Goal: Complete application form: Complete application form

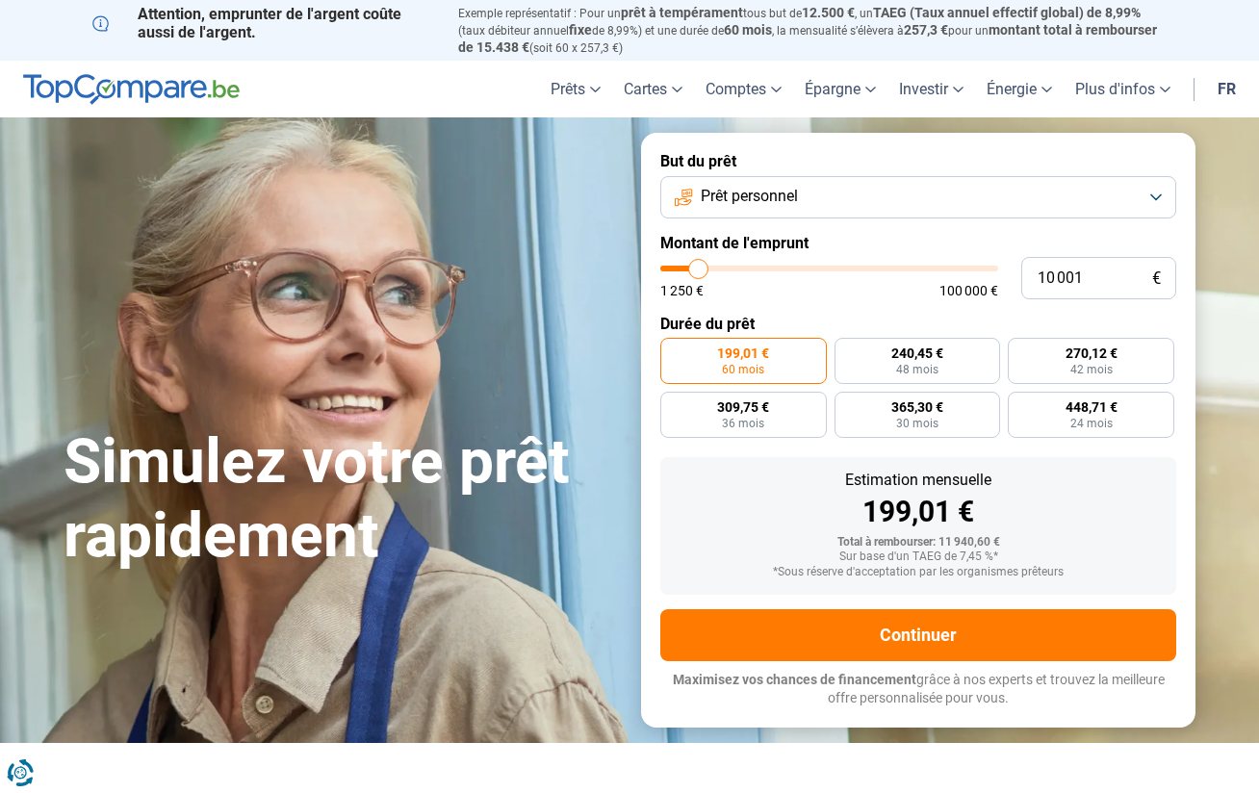
click at [708, 268] on input "range" at bounding box center [829, 269] width 338 height 6
type input "10000"
radio input "true"
click at [708, 268] on input "range" at bounding box center [829, 269] width 338 height 6
type input "6250"
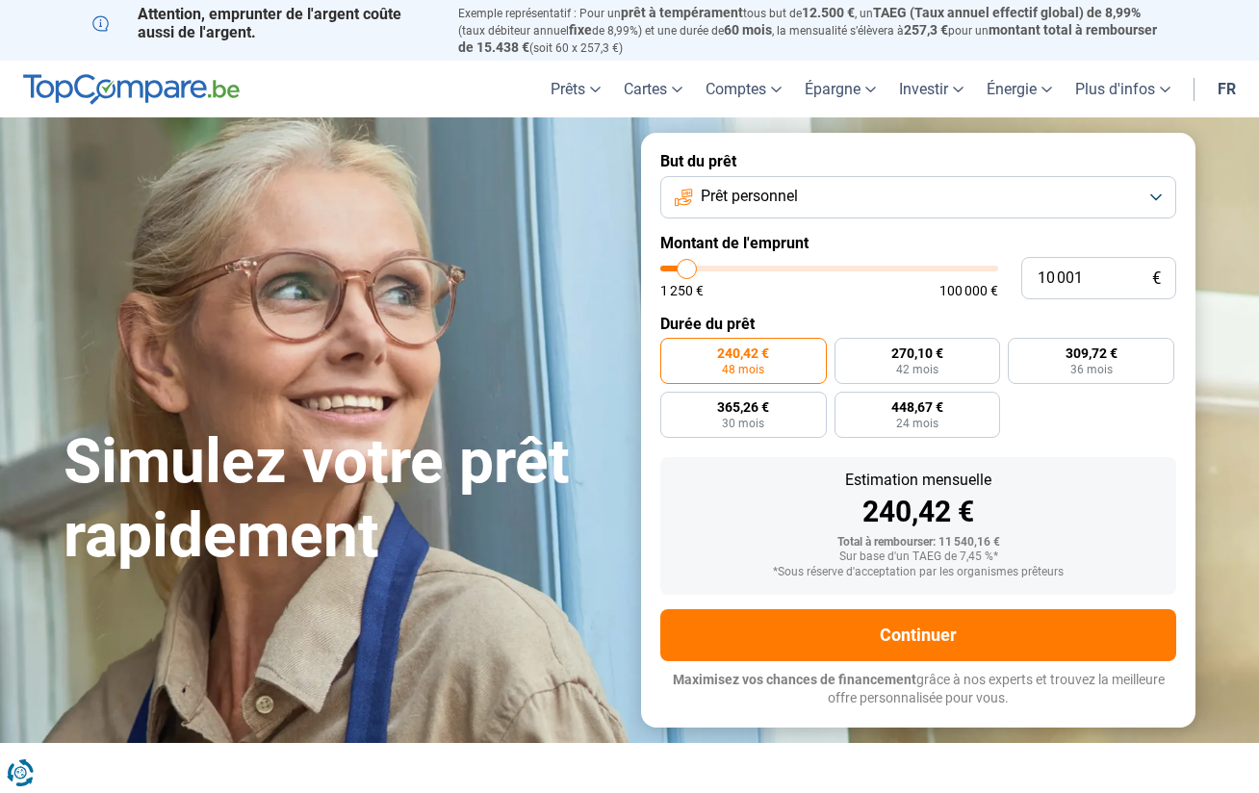
click at [686, 266] on input "range" at bounding box center [829, 269] width 338 height 6
type input "6 250"
radio input "true"
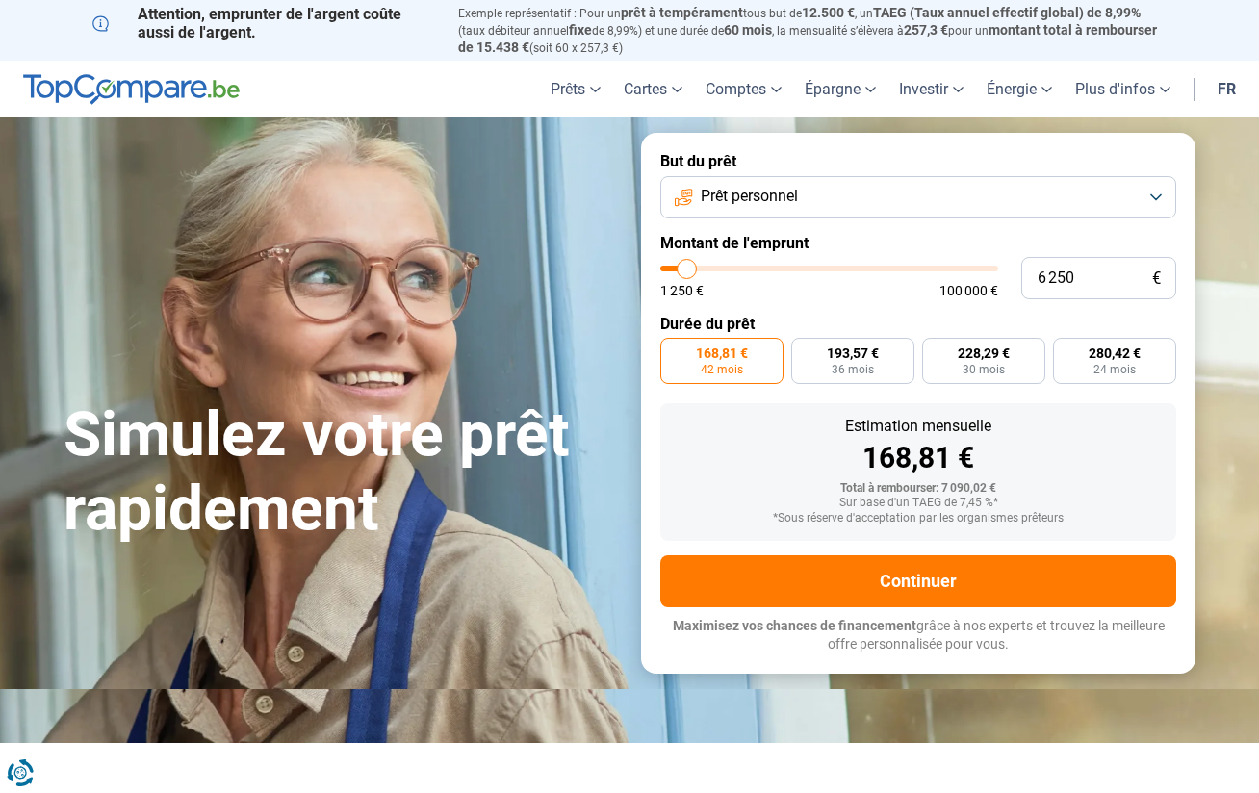
click at [686, 266] on input "range" at bounding box center [829, 269] width 338 height 6
click at [679, 266] on input "range" at bounding box center [829, 269] width 338 height 6
click at [677, 266] on input "range" at bounding box center [829, 269] width 338 height 6
type input "3 000"
type input "3000"
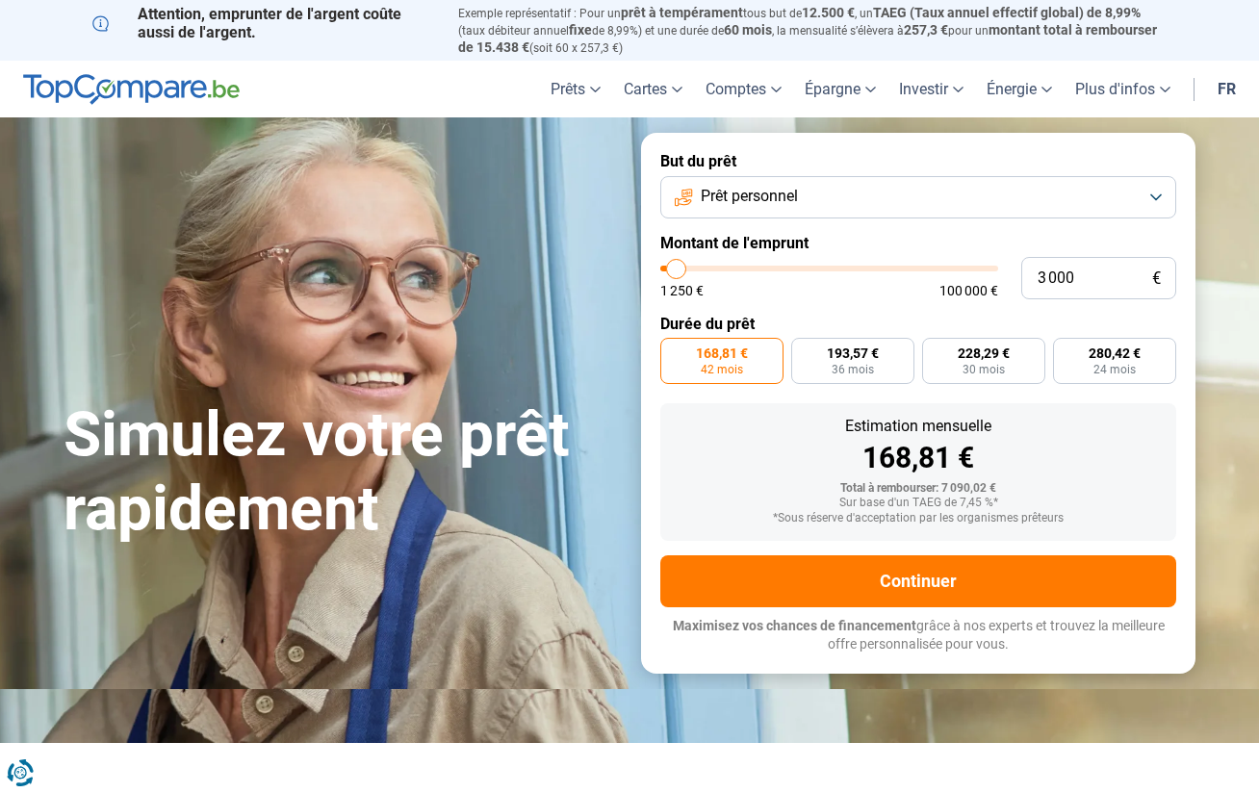
click at [677, 266] on input "range" at bounding box center [829, 269] width 338 height 6
radio input "true"
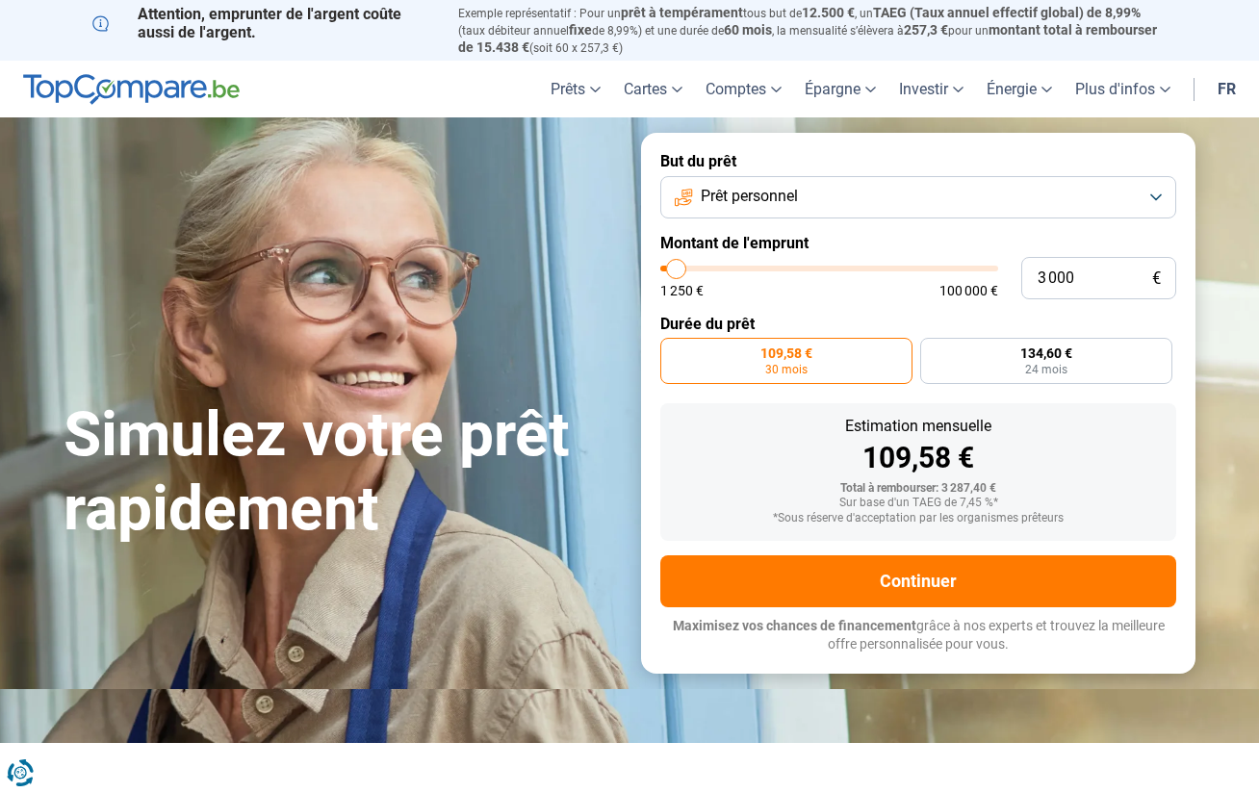
click at [687, 266] on input "range" at bounding box center [829, 269] width 338 height 6
type input "6 750"
type input "6750"
click at [688, 266] on input "range" at bounding box center [829, 269] width 338 height 6
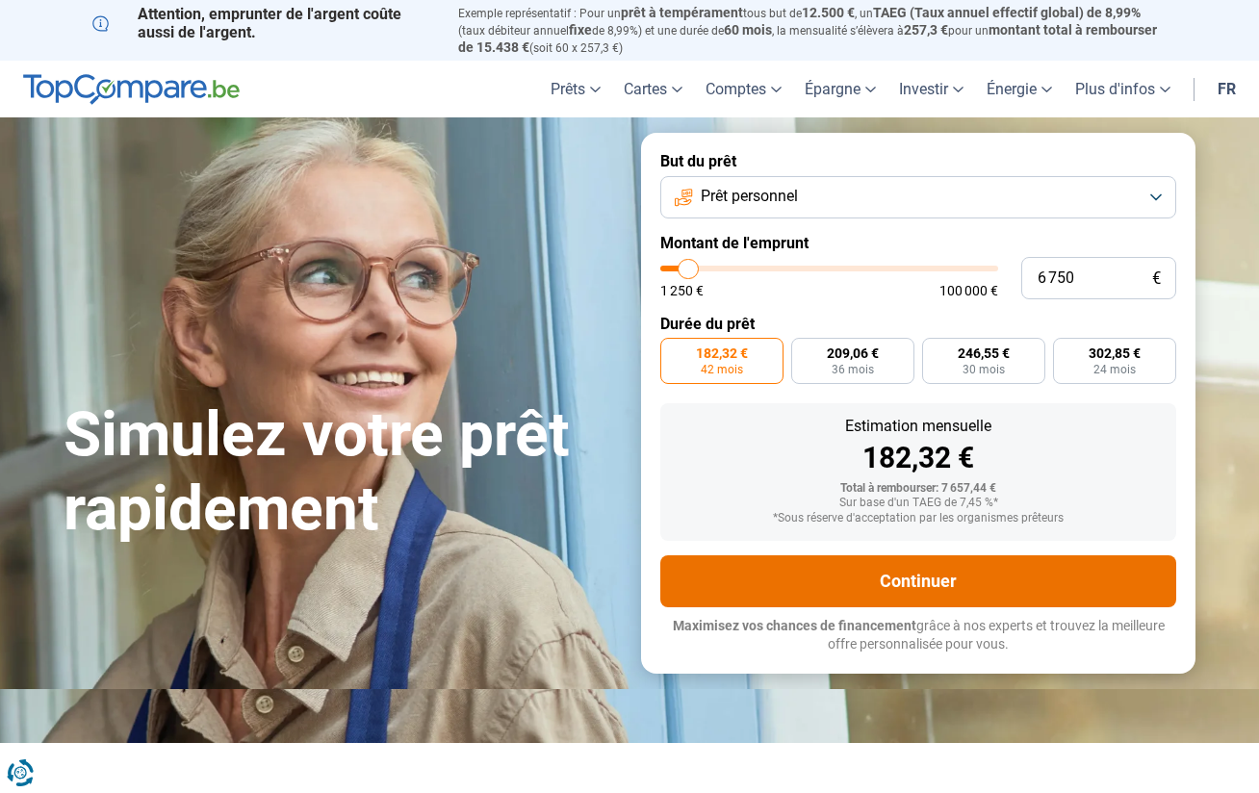
click at [893, 582] on button "Continuer" at bounding box center [918, 581] width 516 height 52
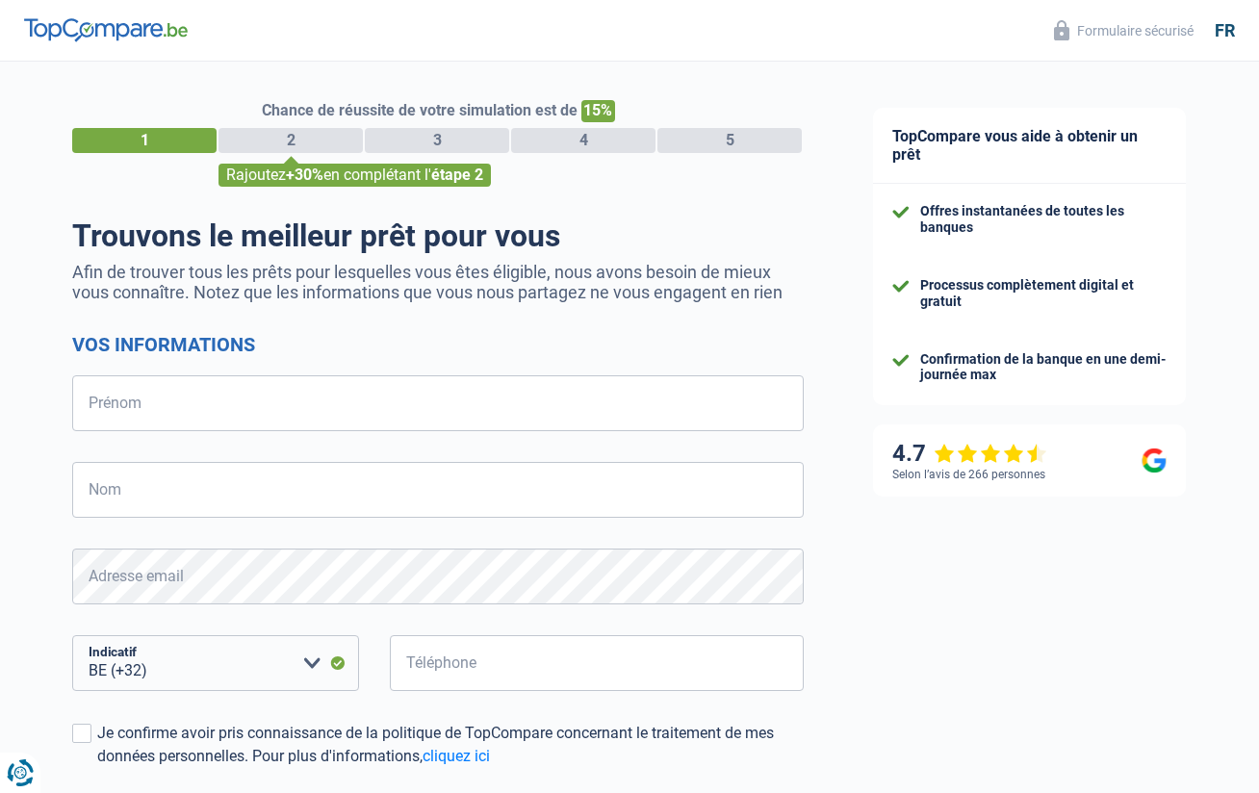
select select "32"
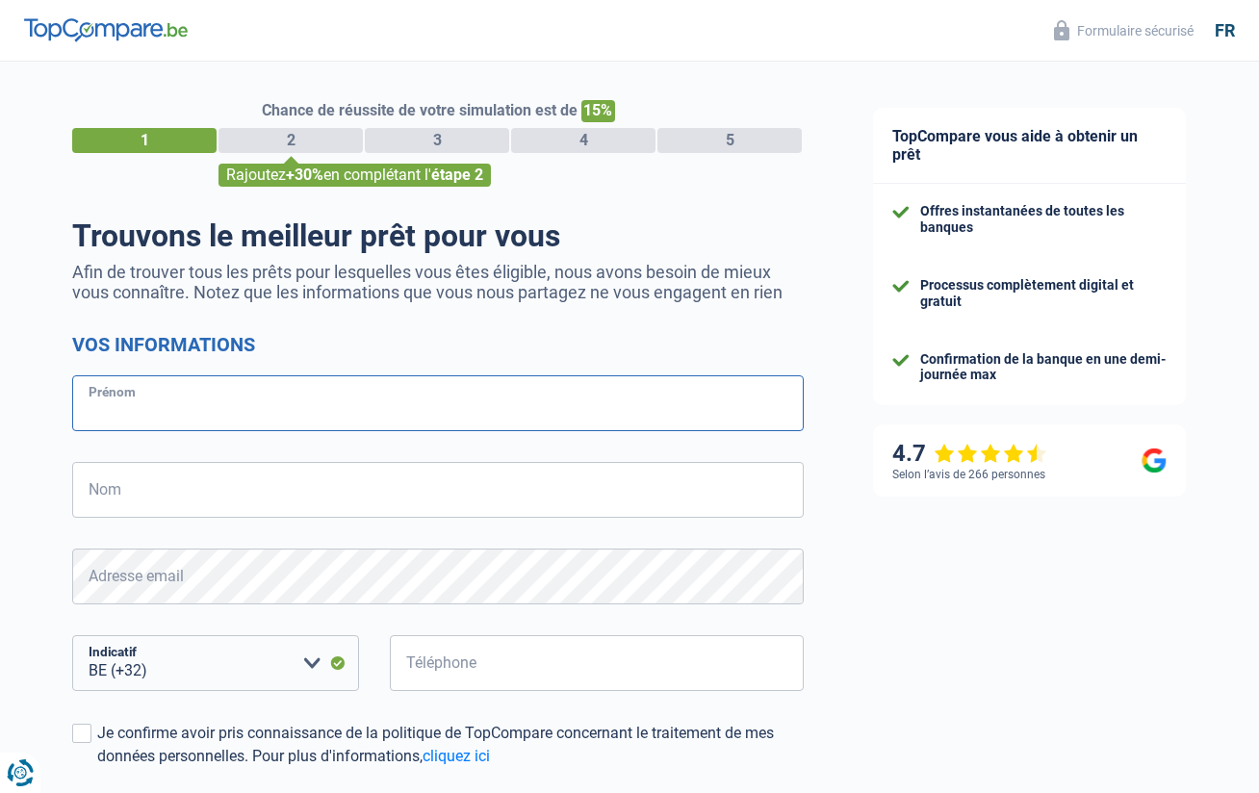
click at [218, 413] on input "Prénom" at bounding box center [438, 403] width 732 height 56
type input "majouri"
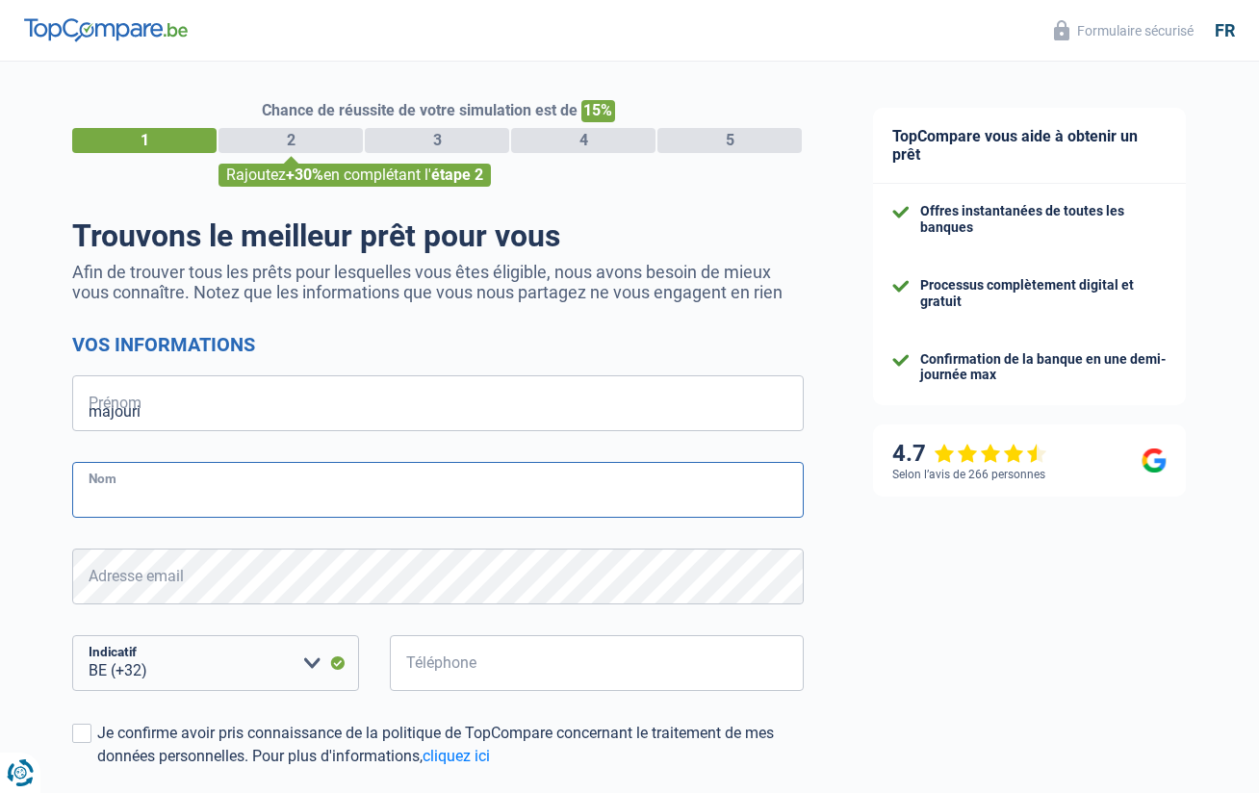
type input "cherif"
type input "048647711"
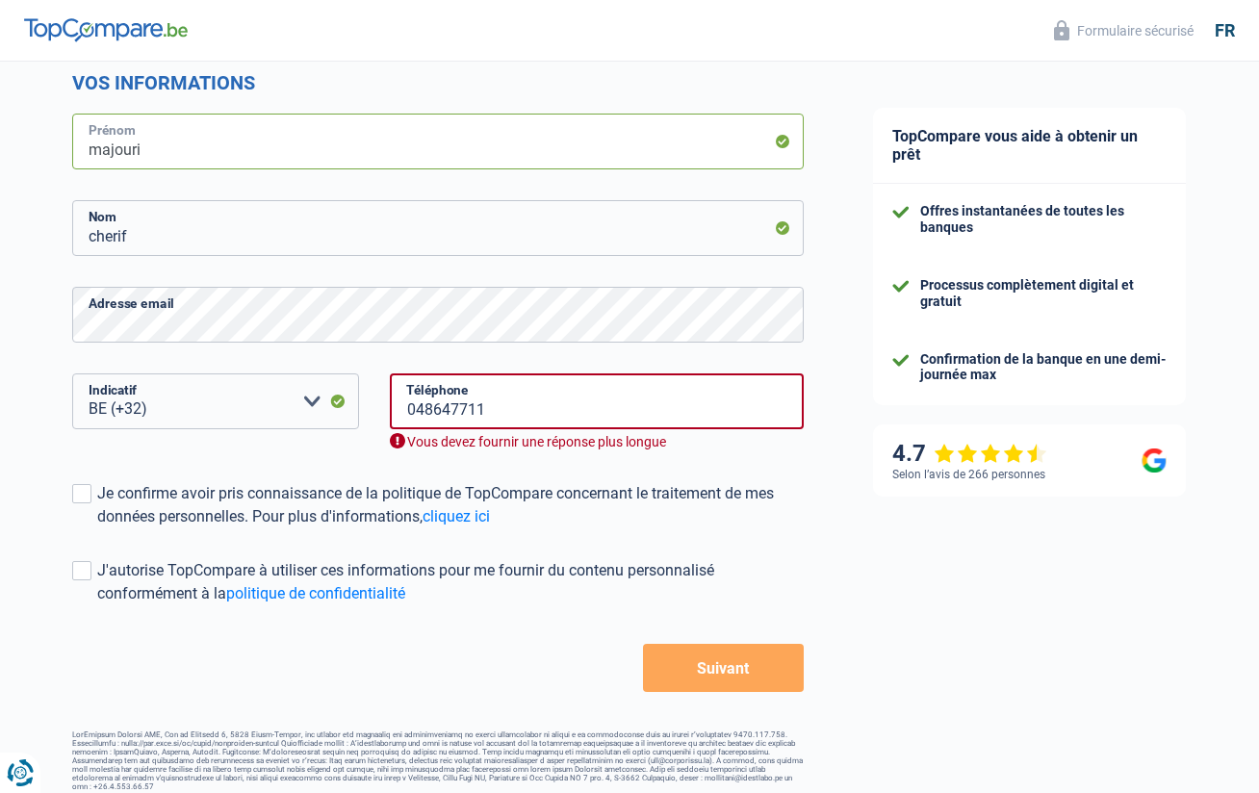
scroll to position [274, 0]
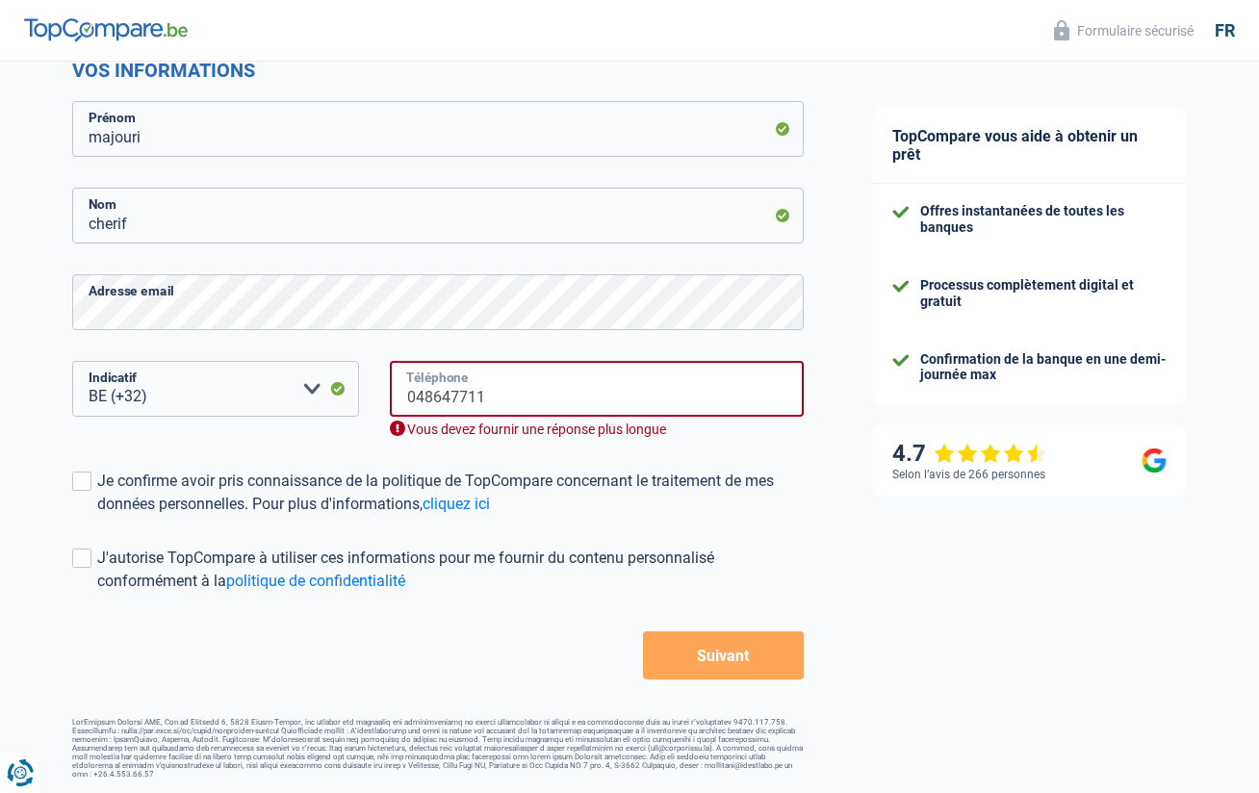
click at [510, 399] on input "048647711" at bounding box center [597, 389] width 414 height 56
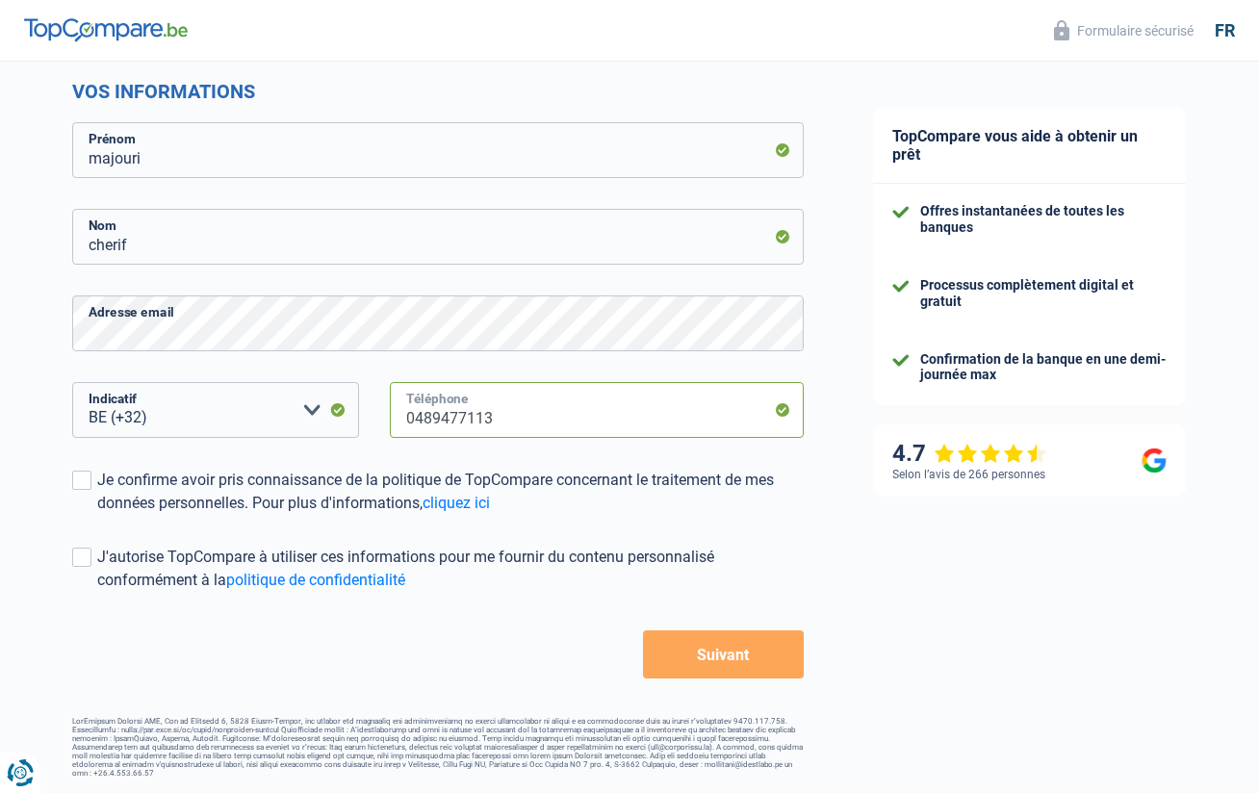
scroll to position [252, 0]
type input "0489477113"
click at [88, 486] on span at bounding box center [81, 481] width 19 height 19
click at [97, 516] on input "Je confirme avoir pris connaissance de la politique de TopCompare concernant le…" at bounding box center [97, 516] width 0 height 0
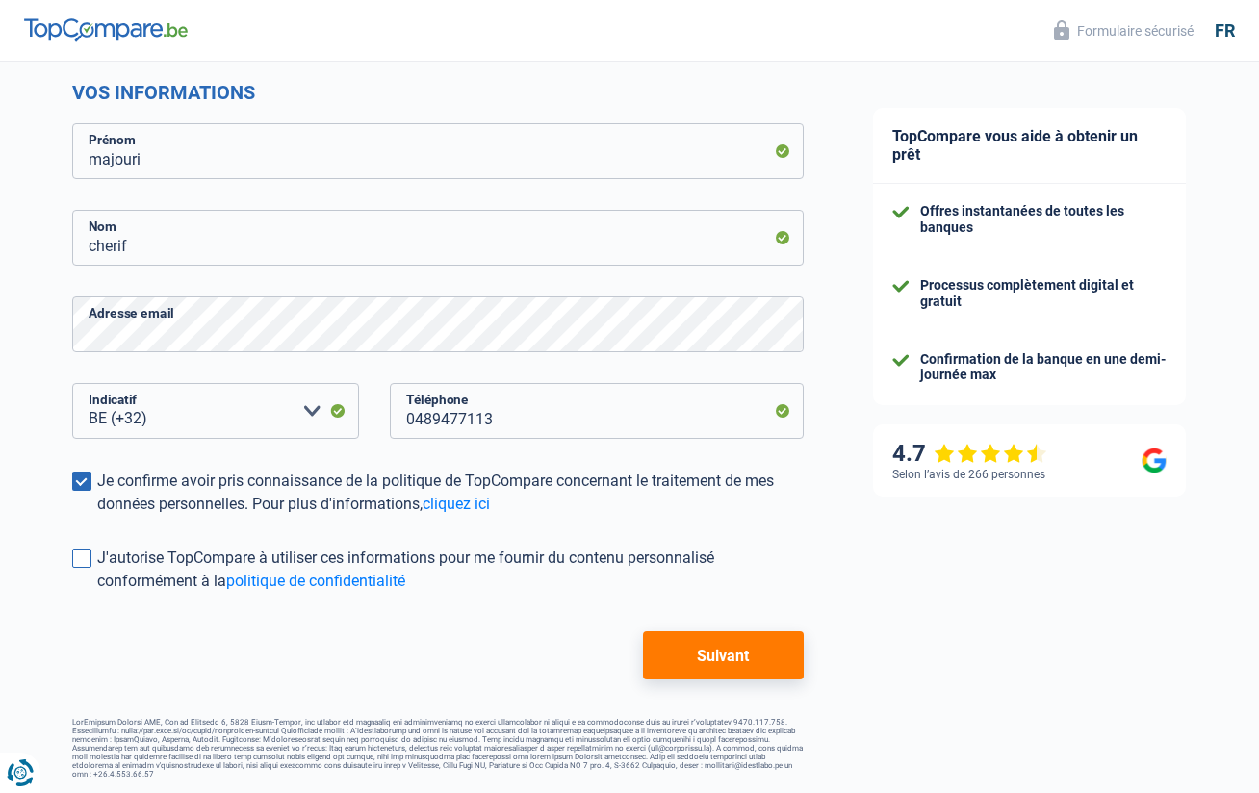
click at [84, 564] on span at bounding box center [81, 558] width 19 height 19
click at [97, 593] on input "J'autorise TopCompare à utiliser ces informations pour me fournir du contenu pe…" at bounding box center [97, 593] width 0 height 0
click at [84, 564] on span at bounding box center [81, 558] width 19 height 19
click at [97, 593] on input "J'autorise TopCompare à utiliser ces informations pour me fournir du contenu pe…" at bounding box center [97, 593] width 0 height 0
click at [82, 561] on span at bounding box center [81, 558] width 19 height 19
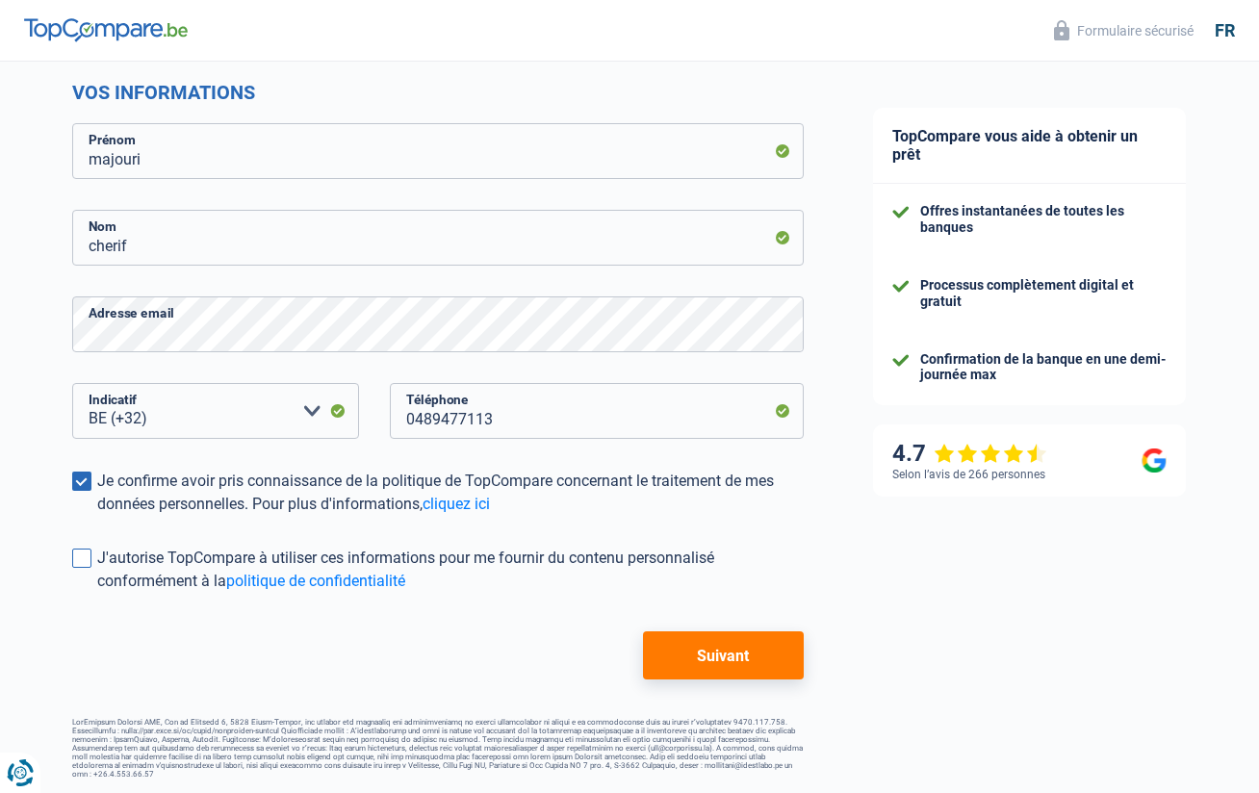
click at [97, 593] on input "J'autorise TopCompare à utiliser ces informations pour me fournir du contenu pe…" at bounding box center [97, 593] width 0 height 0
click at [82, 561] on span at bounding box center [81, 558] width 19 height 19
click at [97, 593] on input "J'autorise TopCompare à utiliser ces informations pour me fournir du contenu pe…" at bounding box center [97, 593] width 0 height 0
click at [86, 564] on span at bounding box center [81, 558] width 19 height 19
click at [97, 593] on input "J'autorise TopCompare à utiliser ces informations pour me fournir du contenu pe…" at bounding box center [97, 593] width 0 height 0
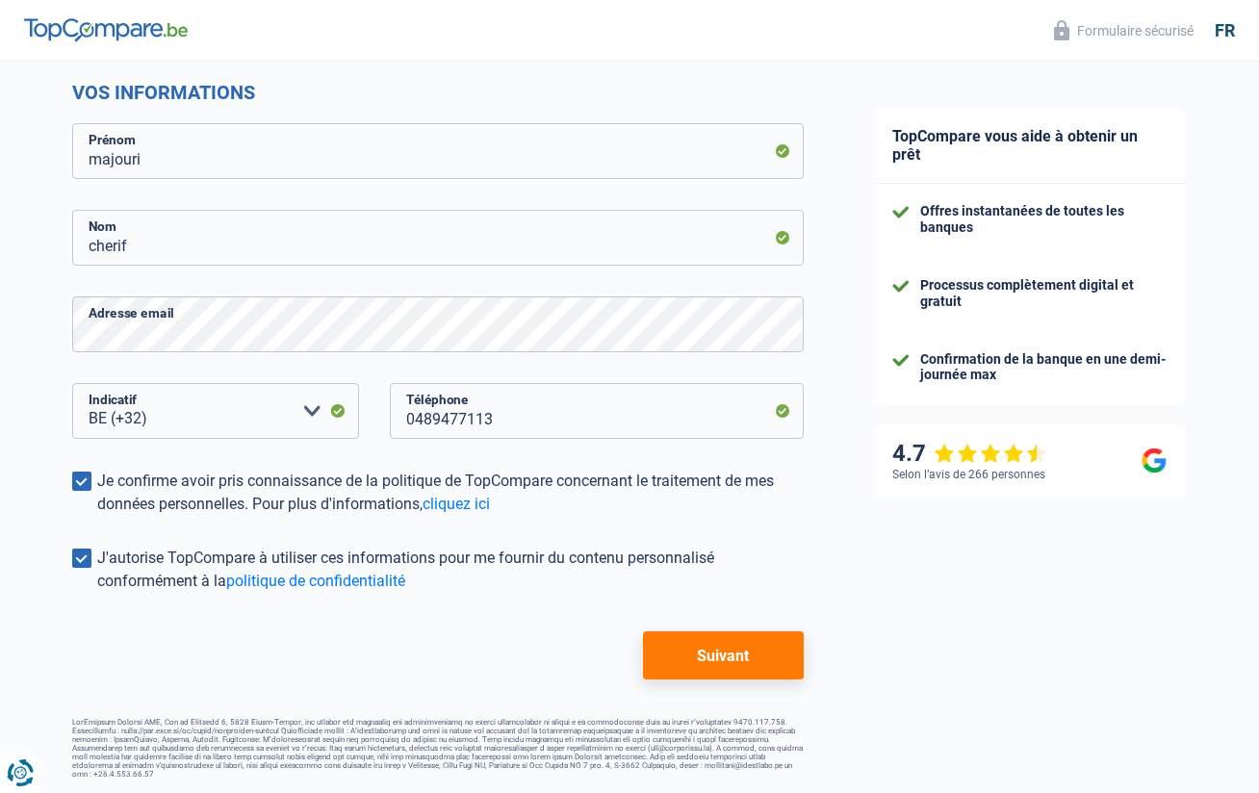
click at [86, 564] on span at bounding box center [81, 558] width 19 height 19
click at [97, 593] on input "J'autorise TopCompare à utiliser ces informations pour me fournir du contenu pe…" at bounding box center [97, 593] width 0 height 0
click at [80, 562] on span at bounding box center [81, 558] width 19 height 19
click at [97, 593] on input "J'autorise TopCompare à utiliser ces informations pour me fournir du contenu pe…" at bounding box center [97, 593] width 0 height 0
click at [718, 658] on button "Suivant" at bounding box center [723, 655] width 161 height 48
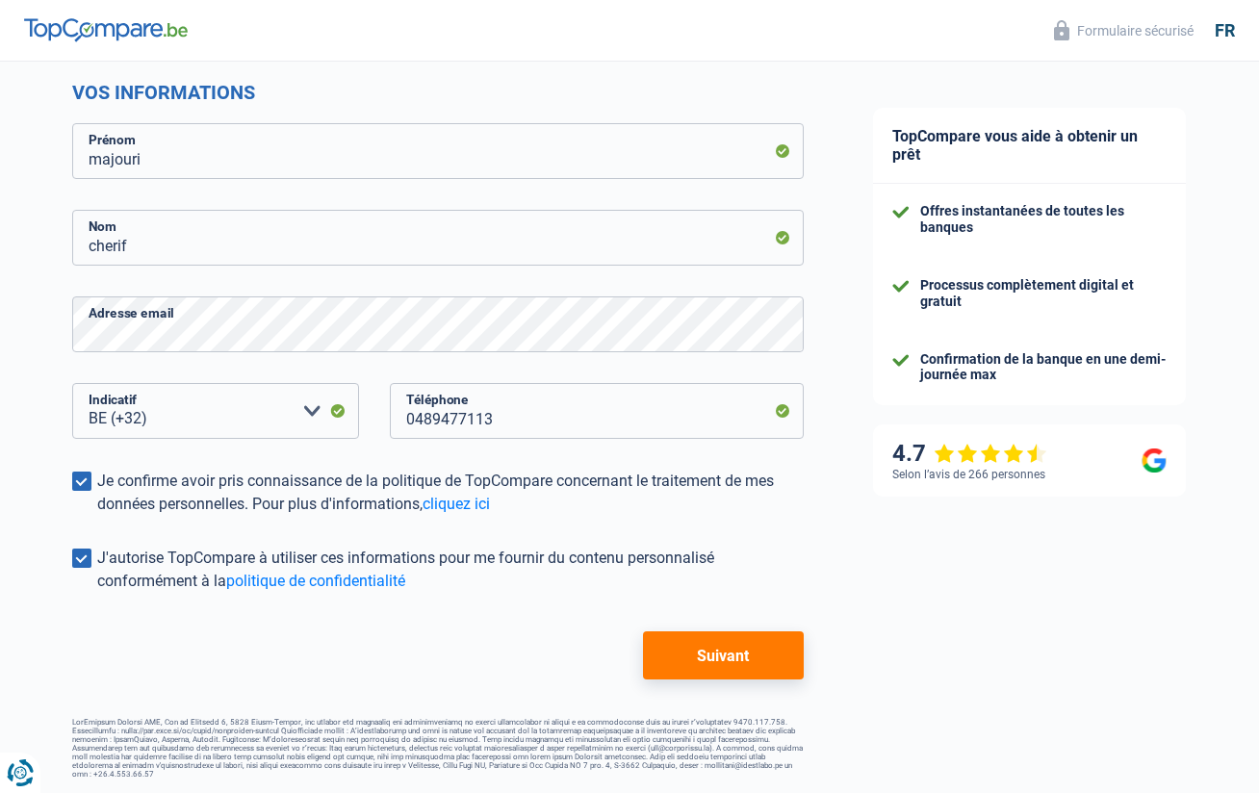
click at [718, 658] on button "Suivant" at bounding box center [723, 655] width 161 height 48
drag, startPoint x: 718, startPoint y: 658, endPoint x: 685, endPoint y: 647, distance: 34.7
click at [718, 658] on button "Suivant" at bounding box center [723, 655] width 161 height 48
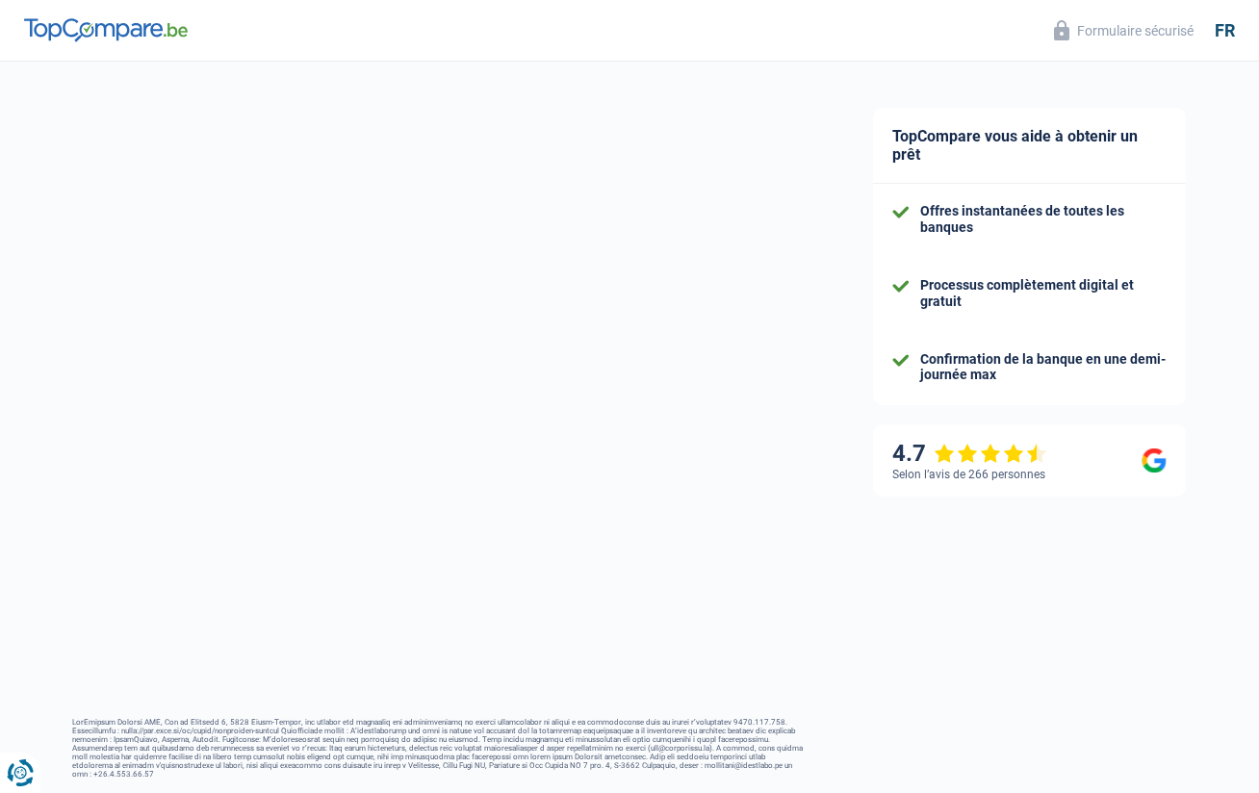
scroll to position [155, 0]
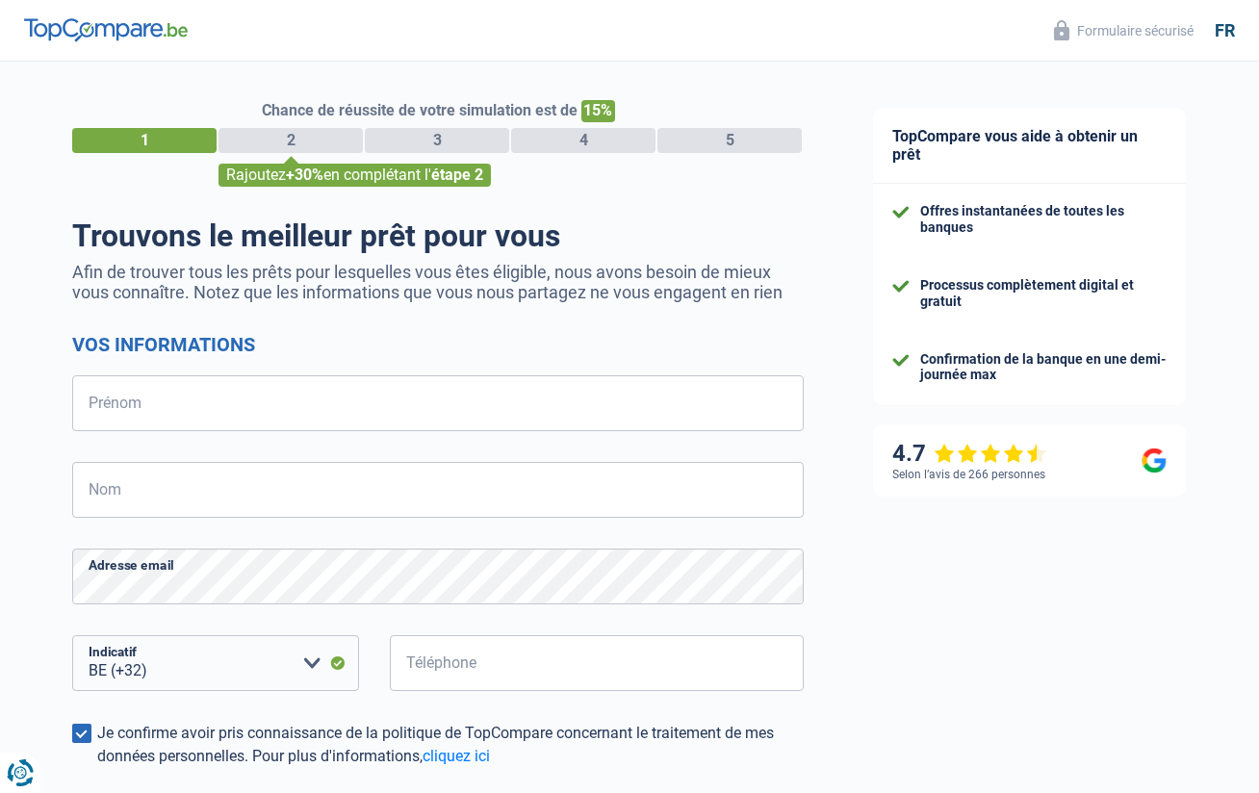
select select "32"
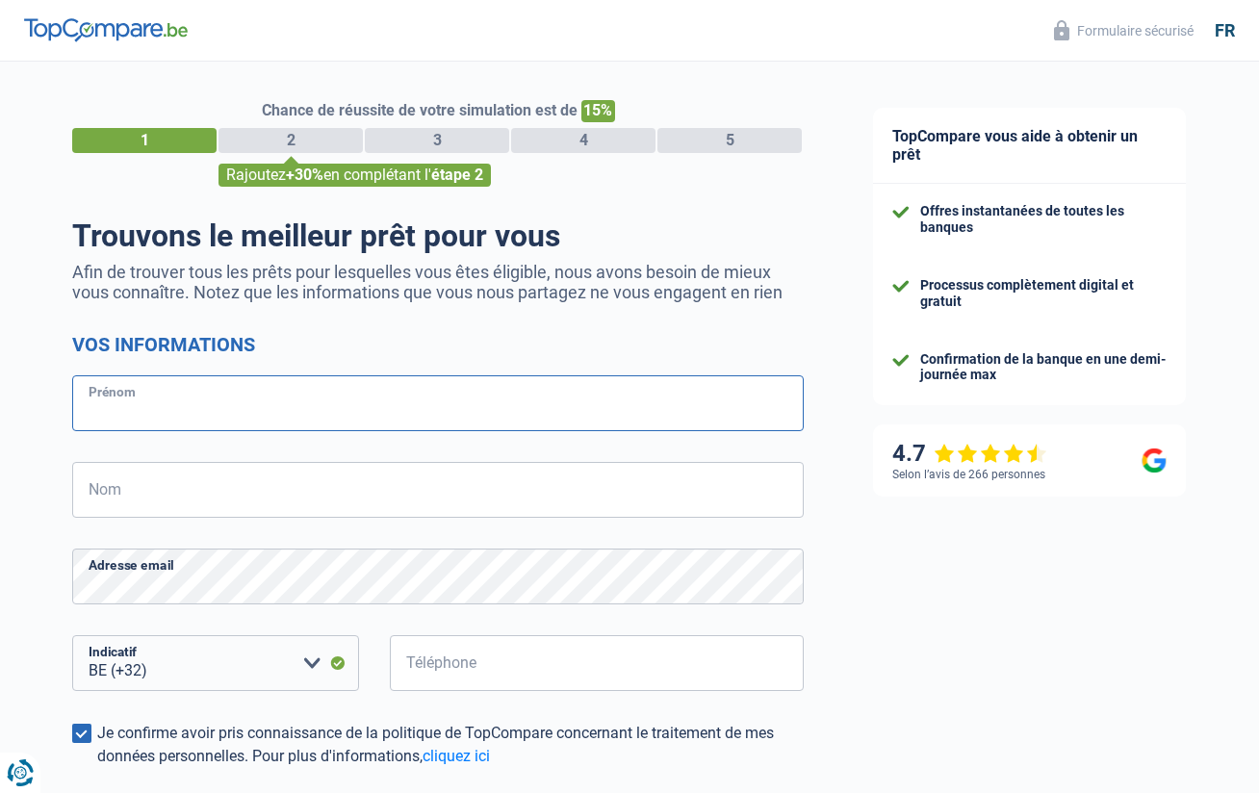
click at [256, 406] on input "Prénom" at bounding box center [438, 403] width 732 height 56
type input "majouri"
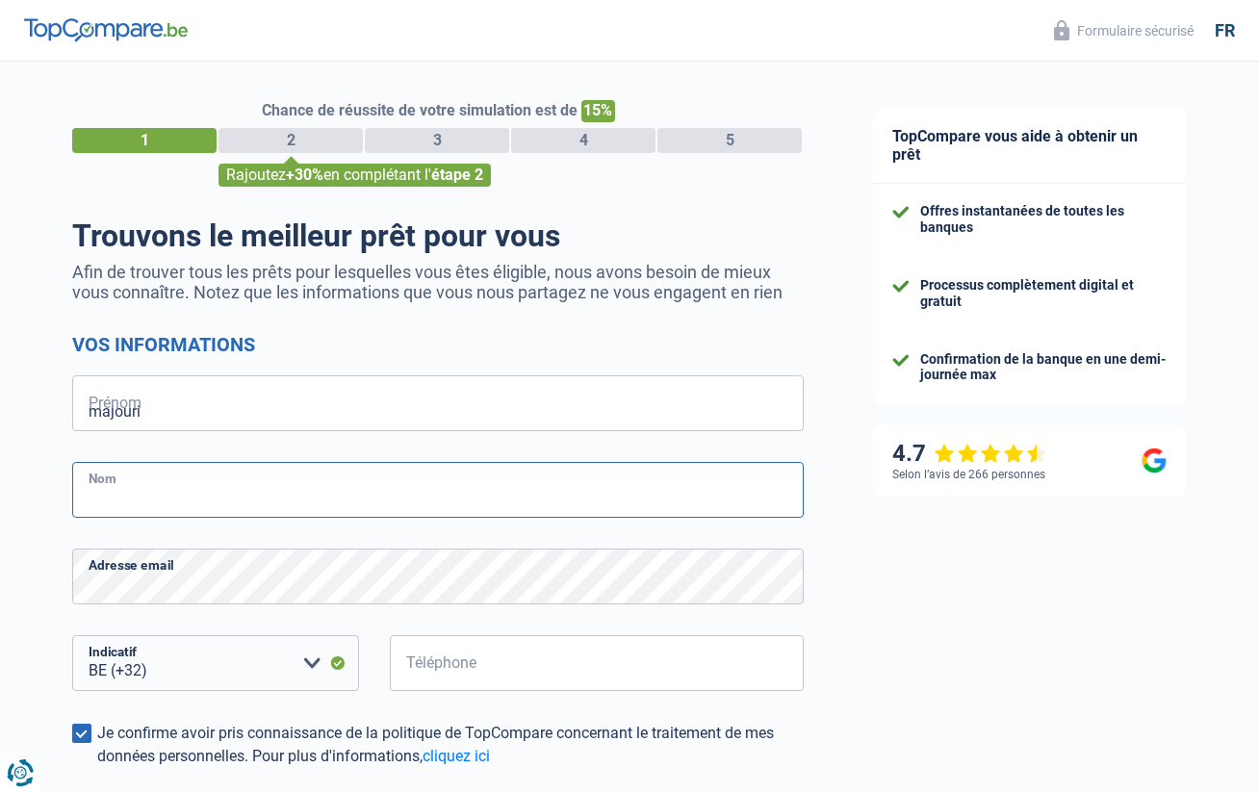
type input "cherif"
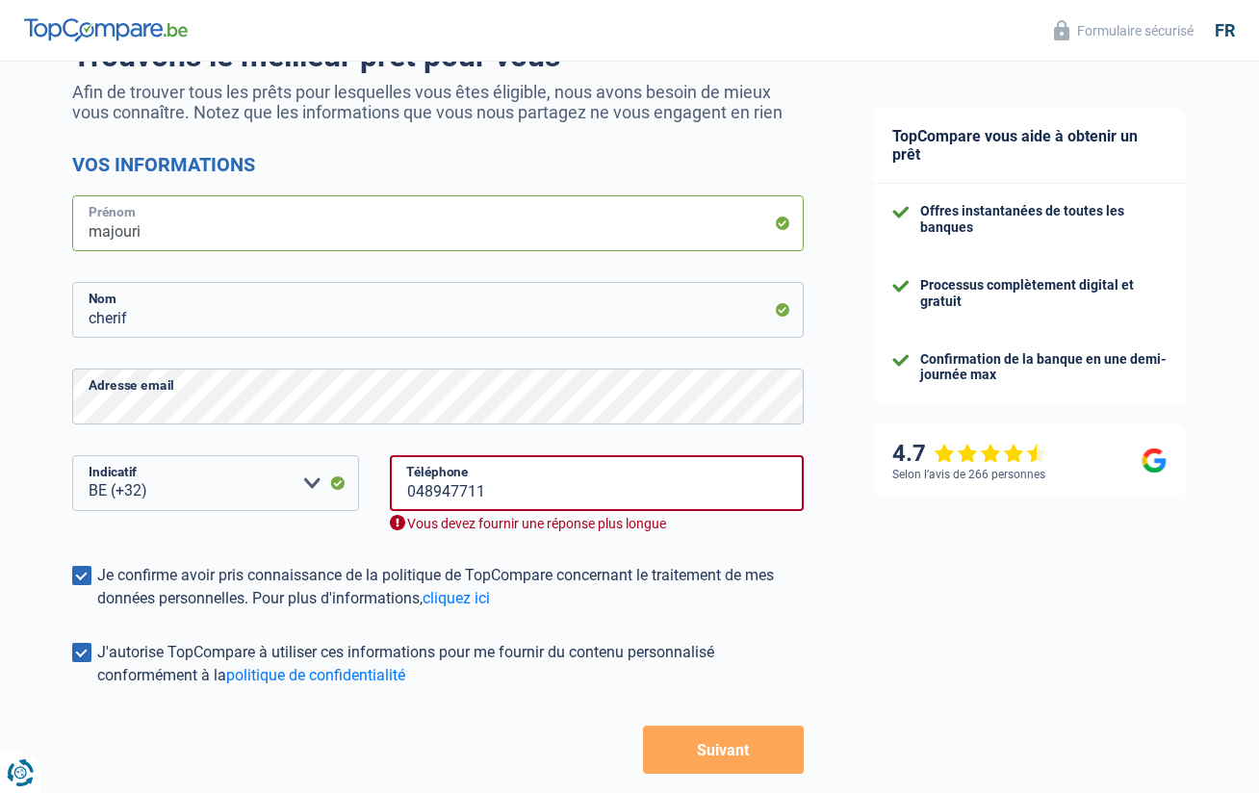
scroll to position [193, 0]
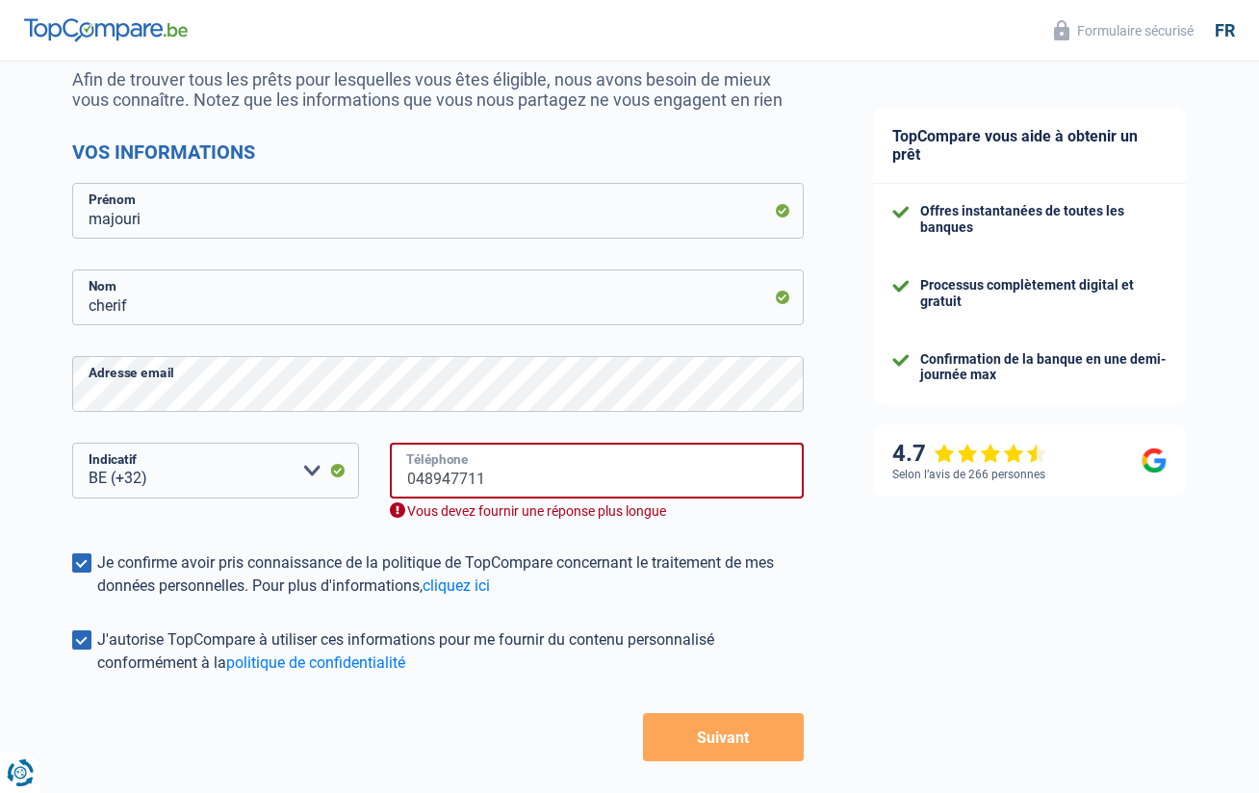
click at [501, 479] on input "048947711" at bounding box center [597, 471] width 414 height 56
type input "0489477113"
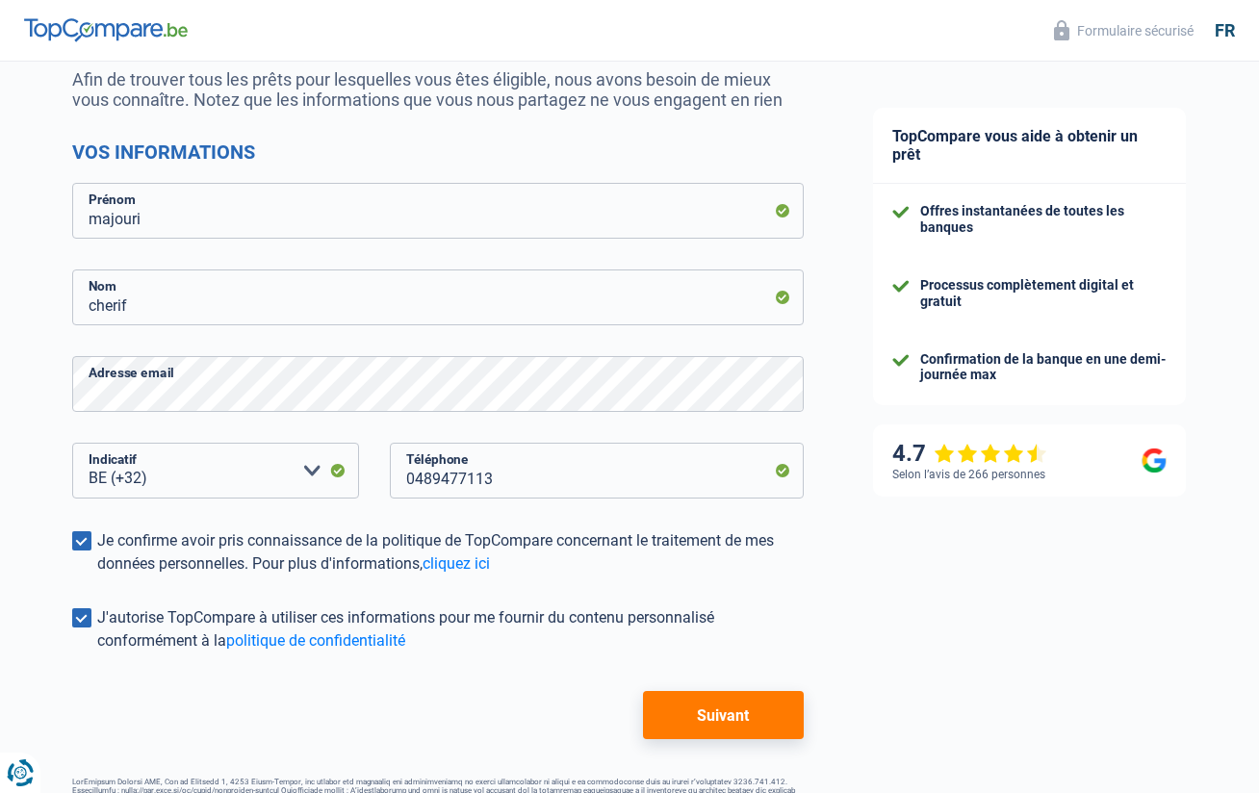
click at [82, 620] on span at bounding box center [81, 617] width 19 height 19
click at [97, 653] on input "J'autorise TopCompare à utiliser ces informations pour me fournir du contenu pe…" at bounding box center [97, 653] width 0 height 0
click at [82, 620] on span at bounding box center [81, 617] width 19 height 19
click at [97, 653] on input "J'autorise TopCompare à utiliser ces informations pour me fournir du contenu pe…" at bounding box center [97, 653] width 0 height 0
click at [86, 624] on span at bounding box center [81, 617] width 19 height 19
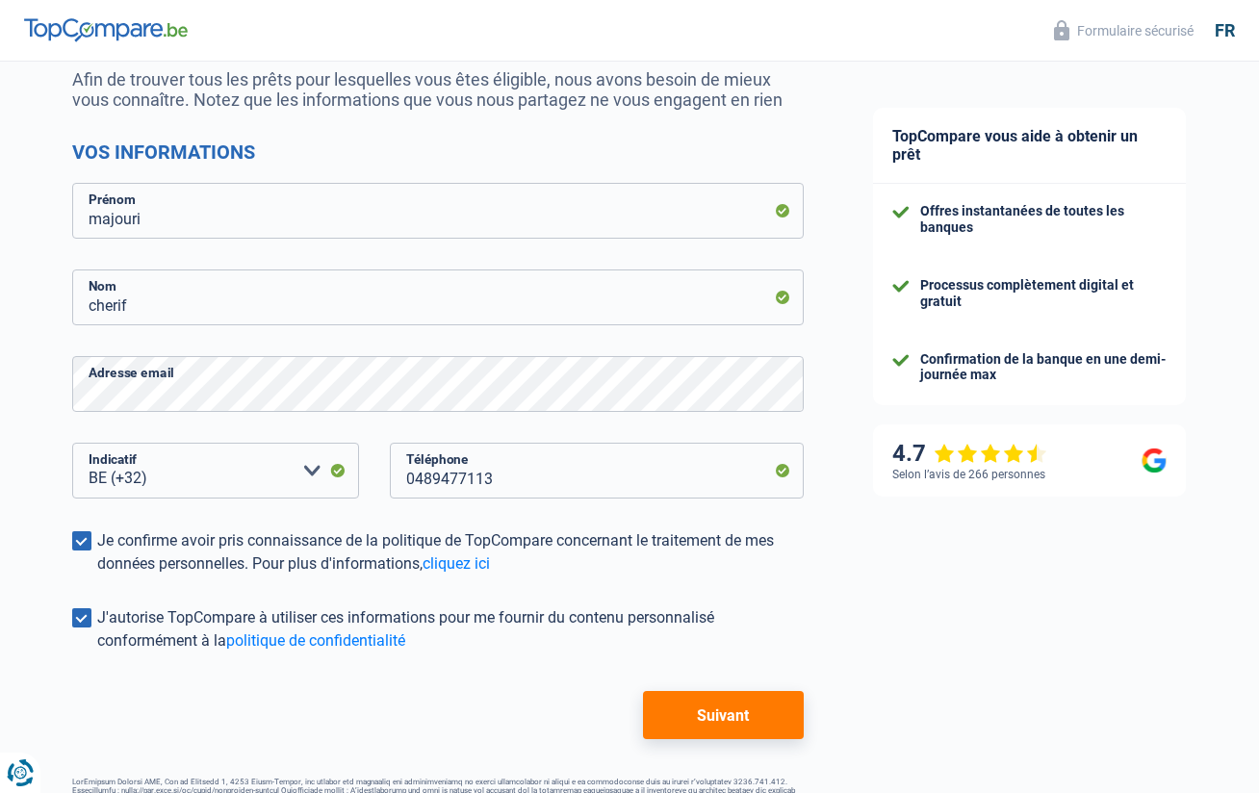
click at [97, 653] on input "J'autorise TopCompare à utiliser ces informations pour me fournir du contenu pe…" at bounding box center [97, 653] width 0 height 0
click at [713, 716] on button "Suivant" at bounding box center [723, 715] width 161 height 48
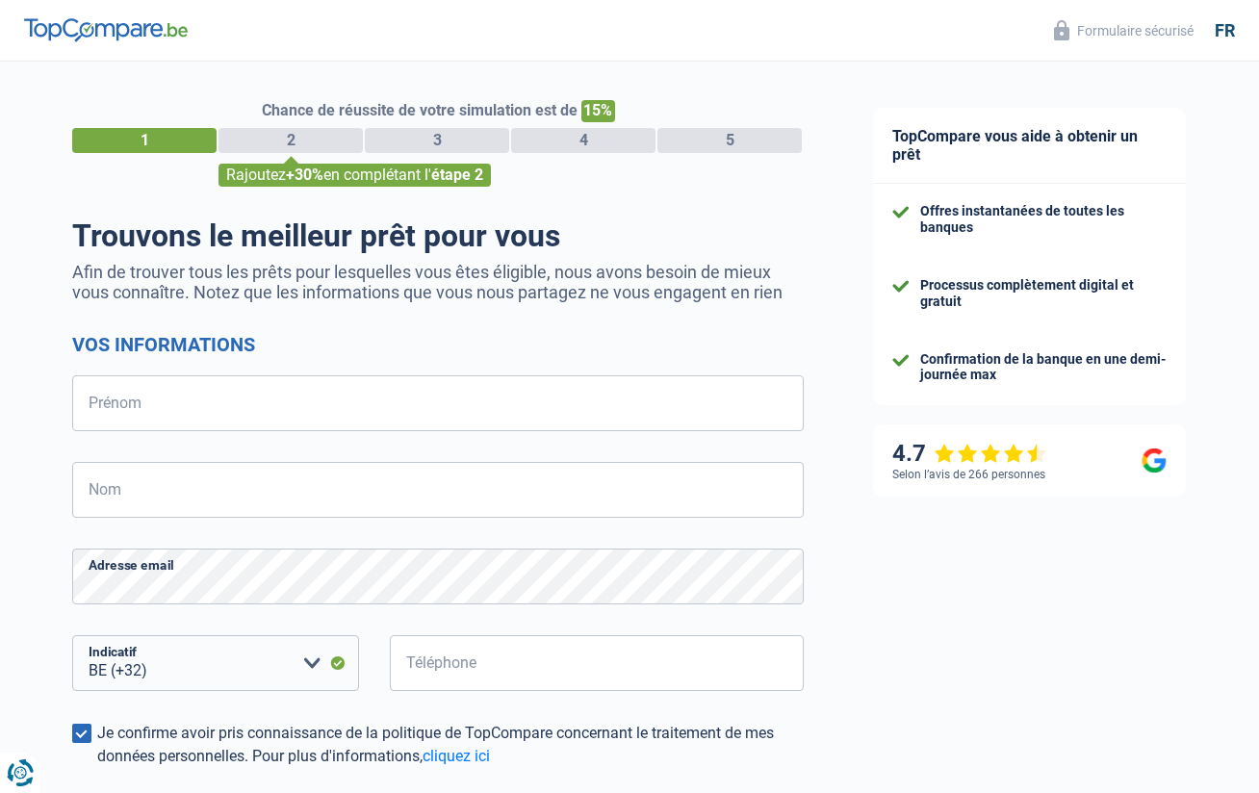
select select "32"
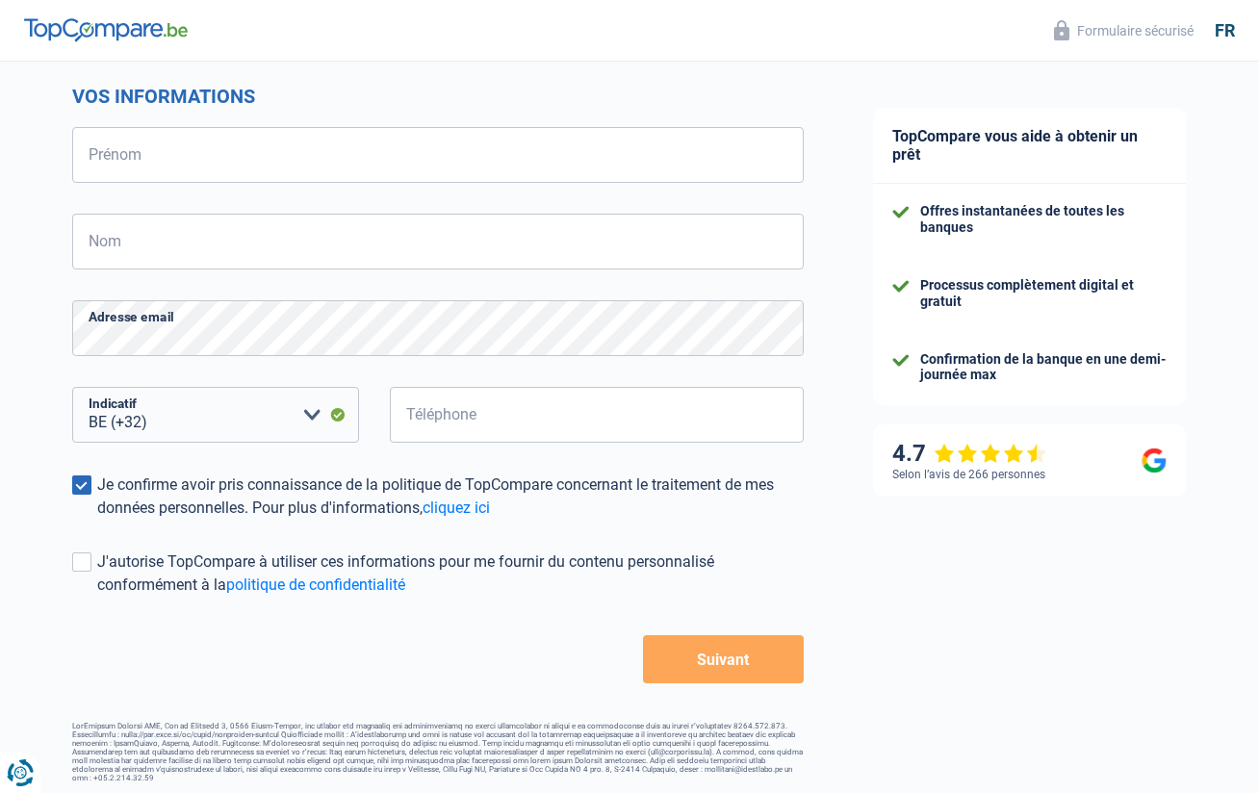
scroll to position [252, 0]
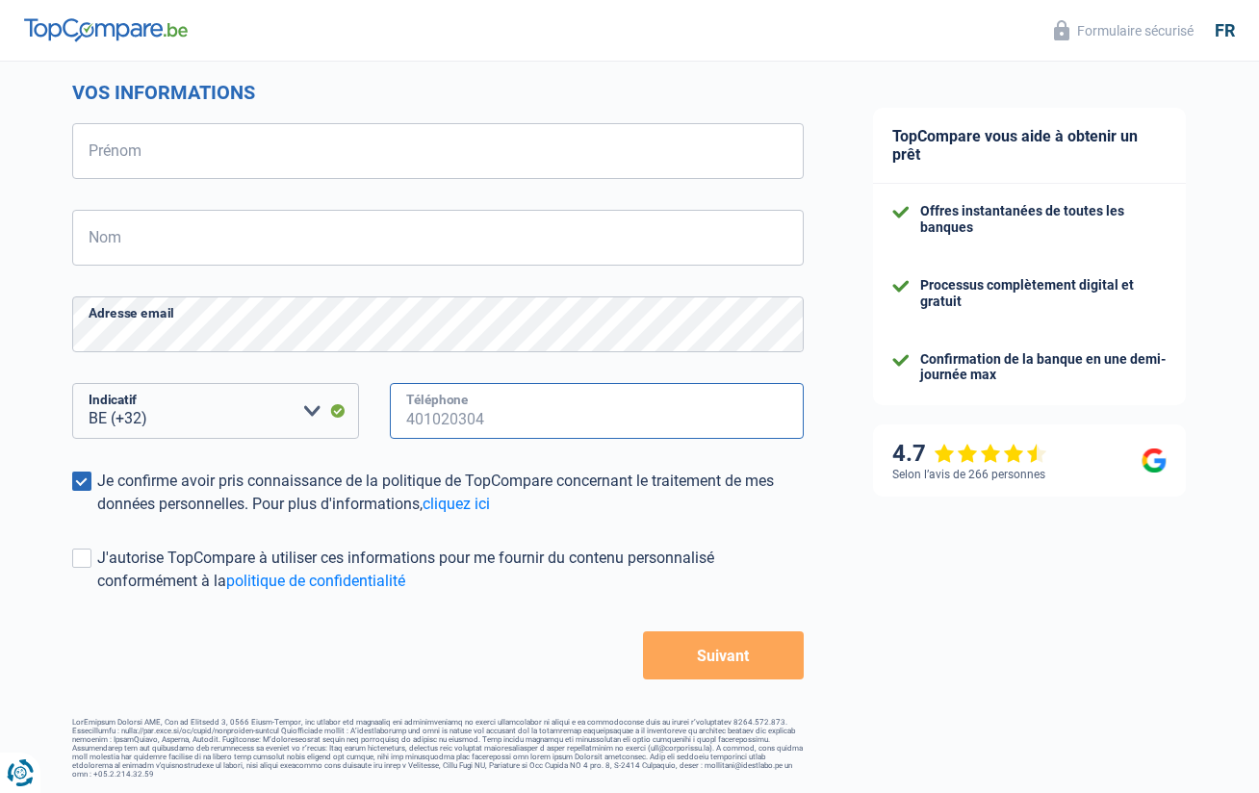
click at [513, 422] on input "Téléphone" at bounding box center [597, 411] width 414 height 56
type input "048947711"
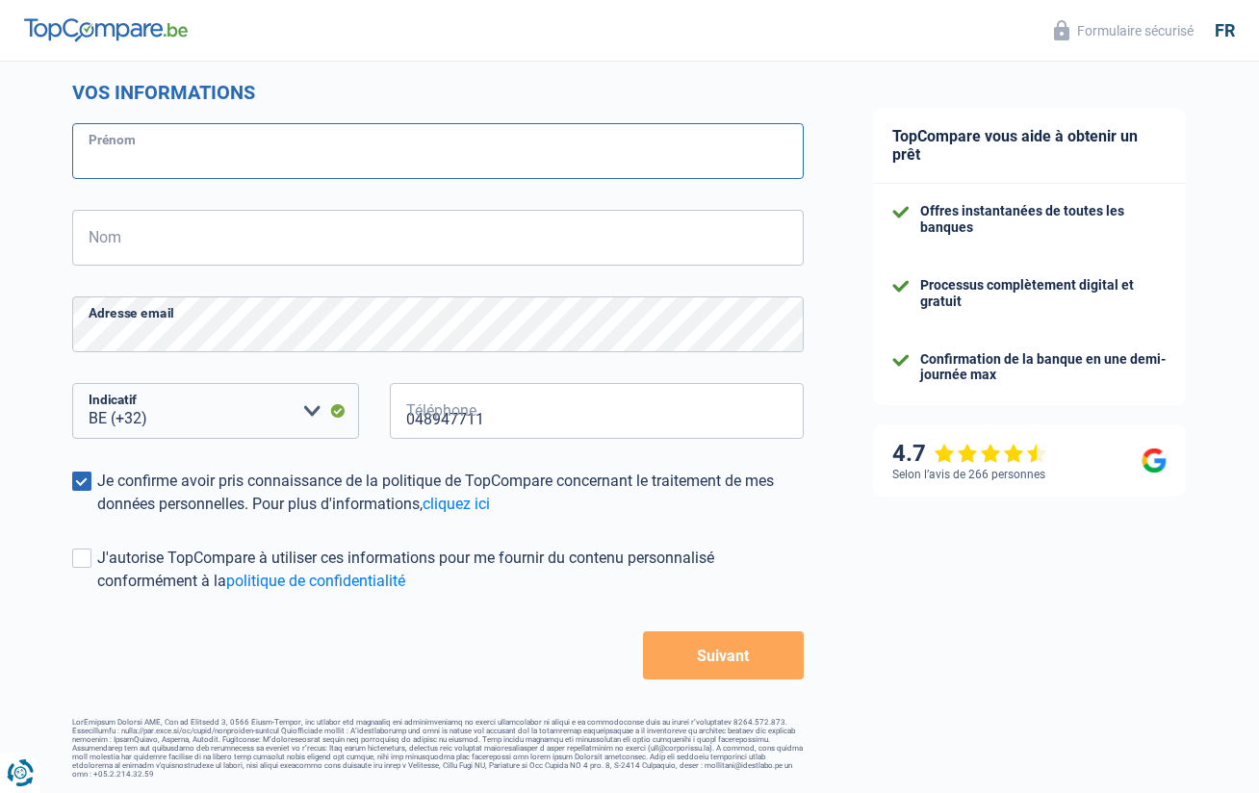
type input "majouri"
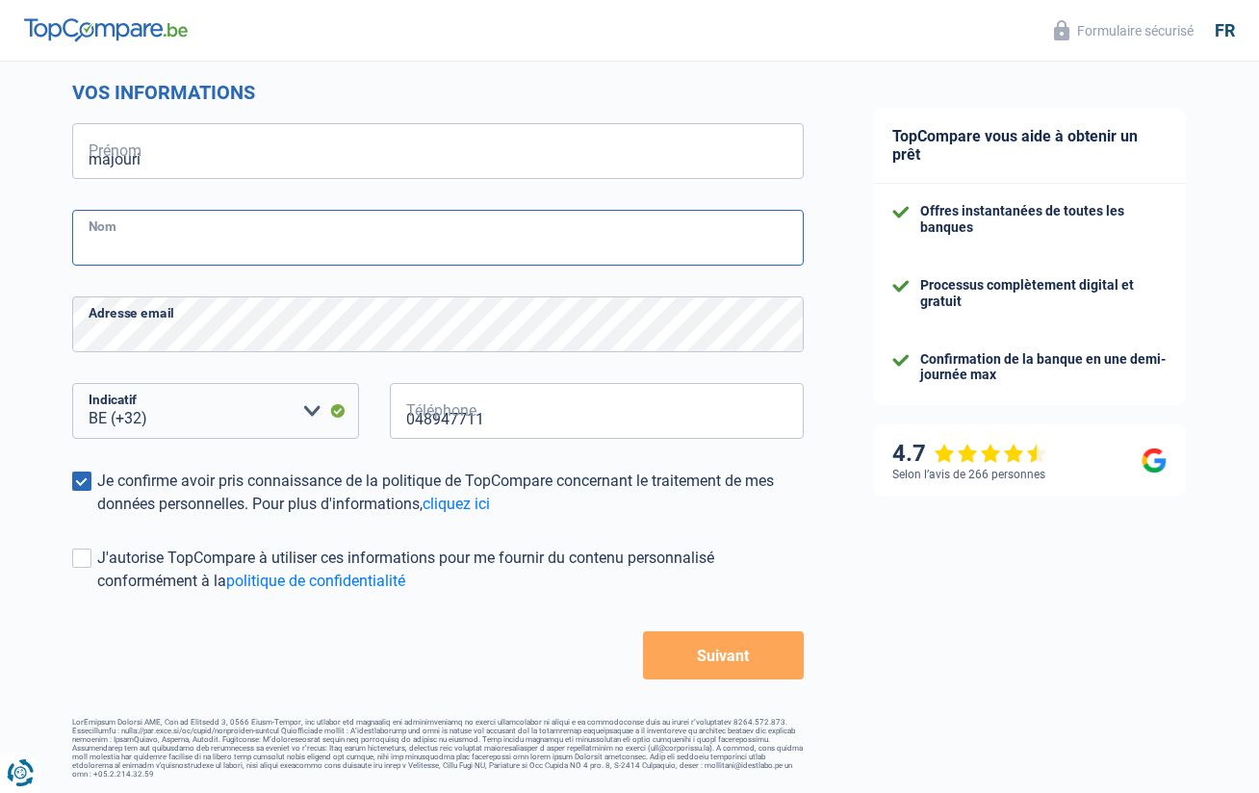
type input "cherif"
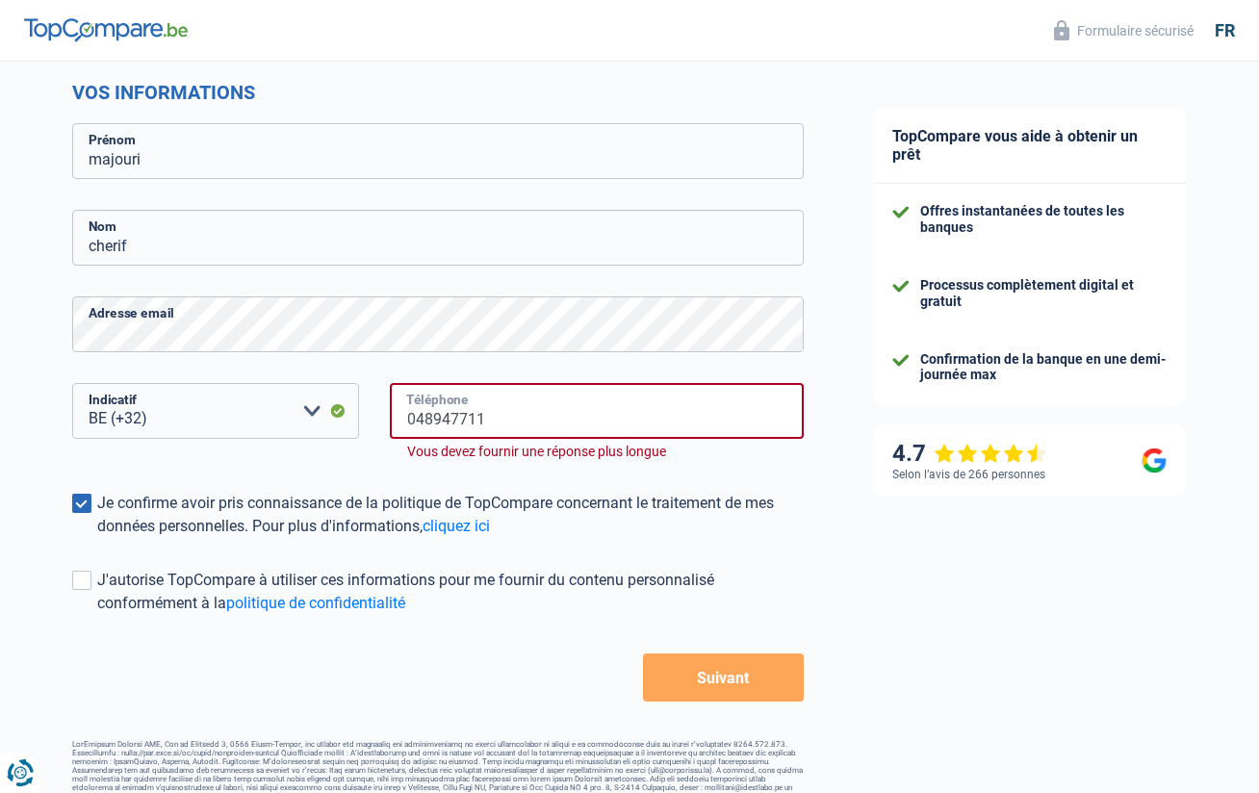
type input "0489477113"
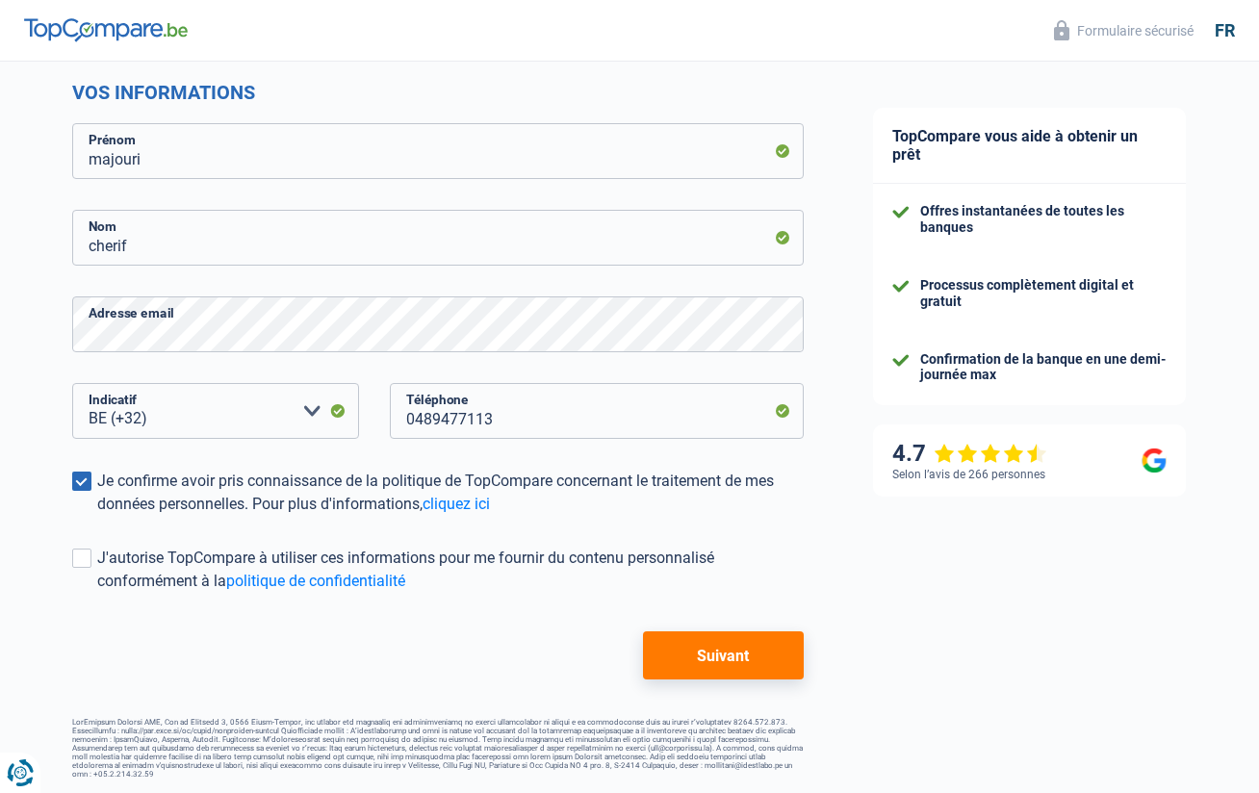
click at [84, 480] on span at bounding box center [81, 481] width 19 height 19
click at [97, 516] on input "Je confirme avoir pris connaissance de la politique de TopCompare concernant le…" at bounding box center [97, 516] width 0 height 0
click at [82, 560] on span at bounding box center [81, 558] width 19 height 19
click at [97, 593] on input "J'autorise TopCompare à utiliser ces informations pour me fournir du contenu pe…" at bounding box center [97, 593] width 0 height 0
click at [82, 560] on span at bounding box center [81, 558] width 19 height 19
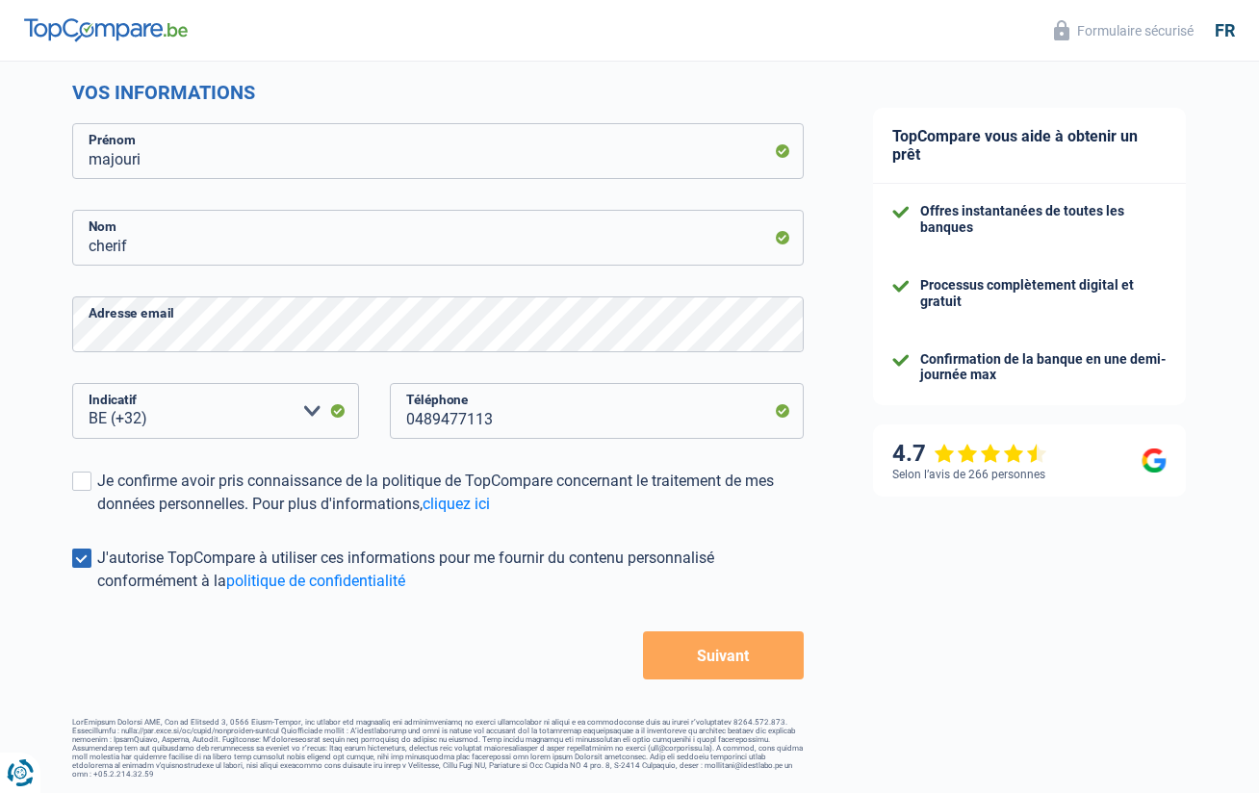
click at [97, 593] on input "J'autorise TopCompare à utiliser ces informations pour me fournir du contenu pe…" at bounding box center [97, 593] width 0 height 0
click at [81, 562] on span at bounding box center [81, 558] width 19 height 19
click at [97, 593] on input "J'autorise TopCompare à utiliser ces informations pour me fournir du contenu pe…" at bounding box center [97, 593] width 0 height 0
click at [78, 553] on span at bounding box center [81, 558] width 19 height 19
click at [97, 593] on input "J'autorise TopCompare à utiliser ces informations pour me fournir du contenu pe…" at bounding box center [97, 593] width 0 height 0
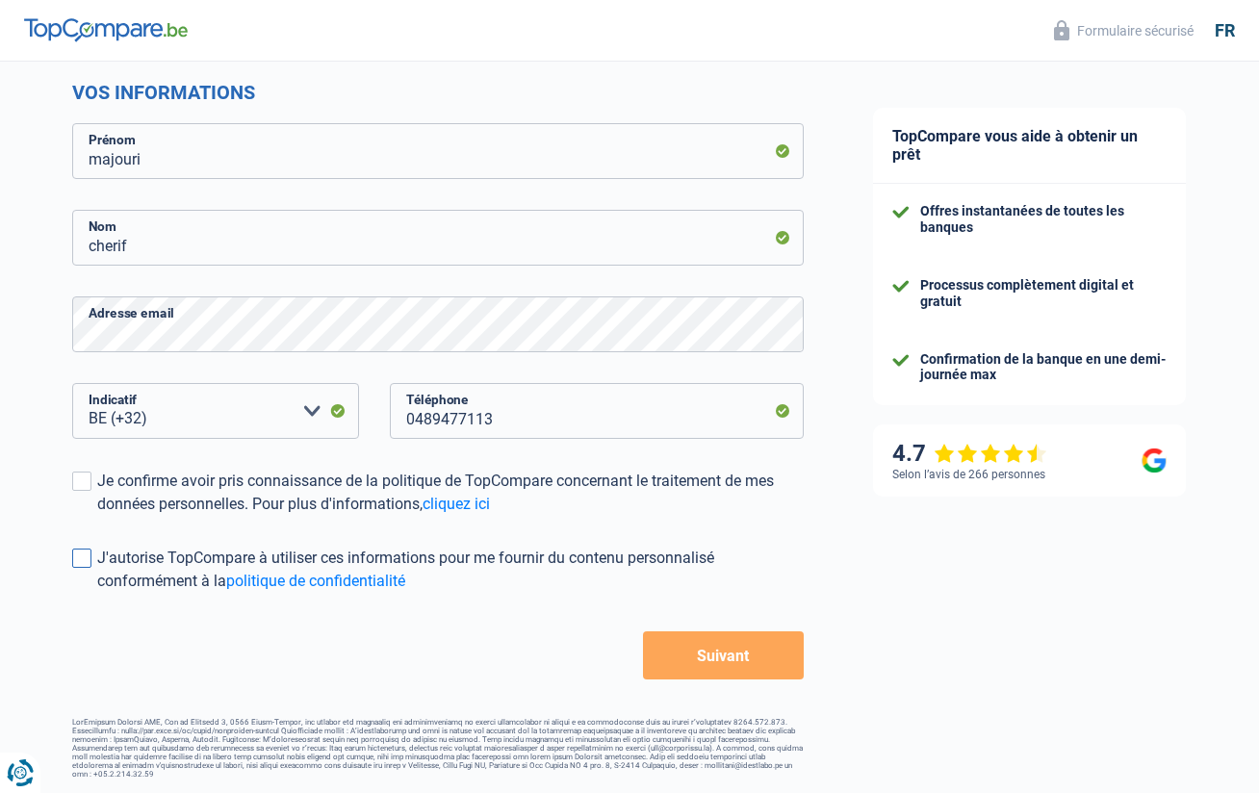
click at [78, 553] on span at bounding box center [81, 558] width 19 height 19
click at [97, 593] on input "J'autorise TopCompare à utiliser ces informations pour me fournir du contenu pe…" at bounding box center [97, 593] width 0 height 0
click at [85, 560] on span at bounding box center [81, 558] width 19 height 19
click at [97, 593] on input "J'autorise TopCompare à utiliser ces informations pour me fournir du contenu pe…" at bounding box center [97, 593] width 0 height 0
click at [85, 559] on span at bounding box center [81, 558] width 19 height 19
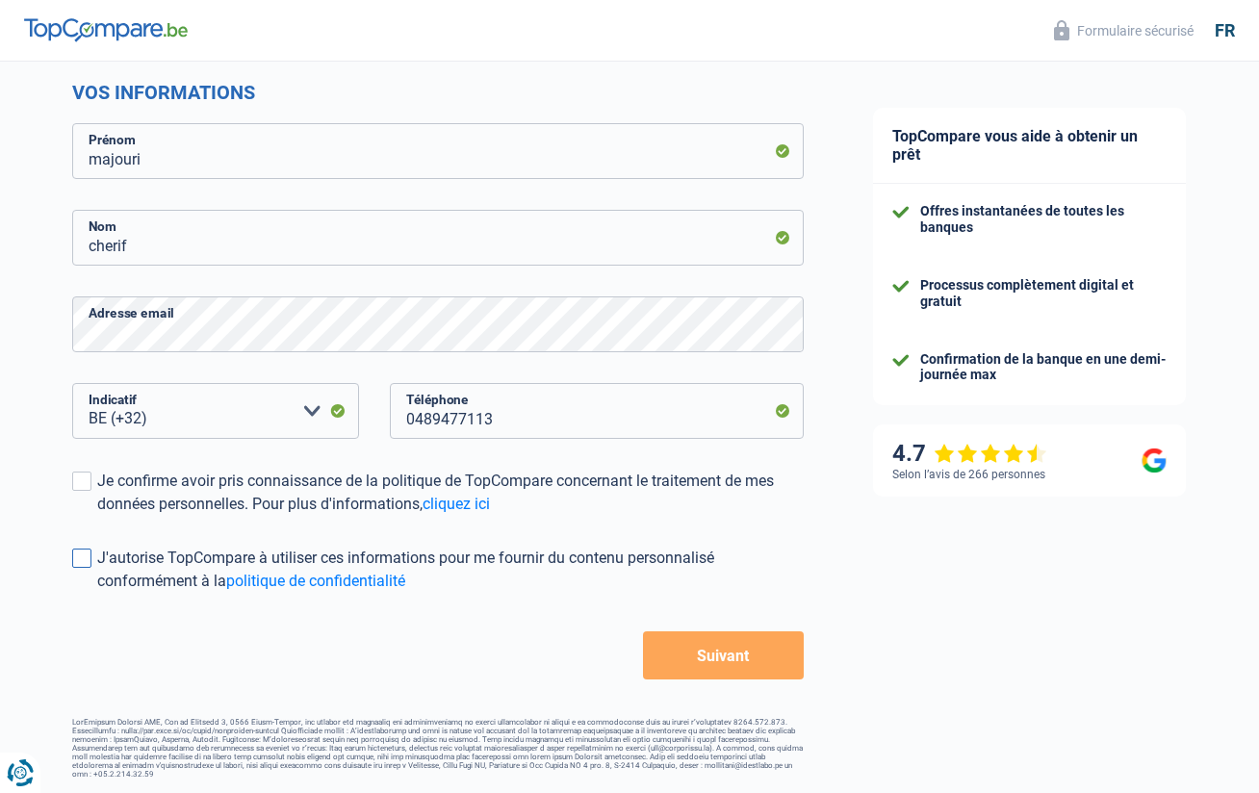
click at [97, 593] on input "J'autorise TopCompare à utiliser ces informations pour me fournir du contenu pe…" at bounding box center [97, 593] width 0 height 0
click at [85, 560] on span at bounding box center [81, 558] width 19 height 19
click at [97, 593] on input "J'autorise TopCompare à utiliser ces informations pour me fournir du contenu pe…" at bounding box center [97, 593] width 0 height 0
click at [84, 484] on span at bounding box center [81, 481] width 19 height 19
click at [97, 516] on input "Je confirme avoir pris connaissance de la politique de TopCompare concernant le…" at bounding box center [97, 516] width 0 height 0
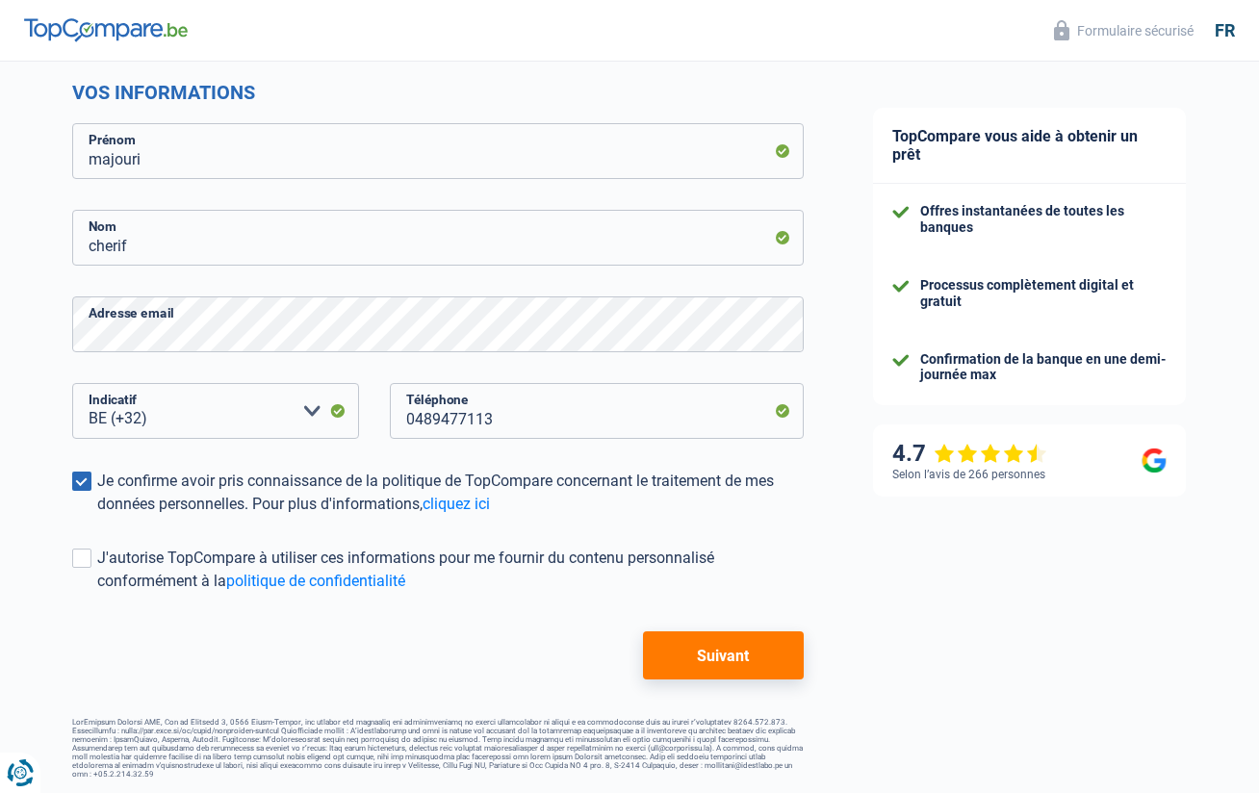
click at [728, 656] on button "Suivant" at bounding box center [723, 655] width 161 height 48
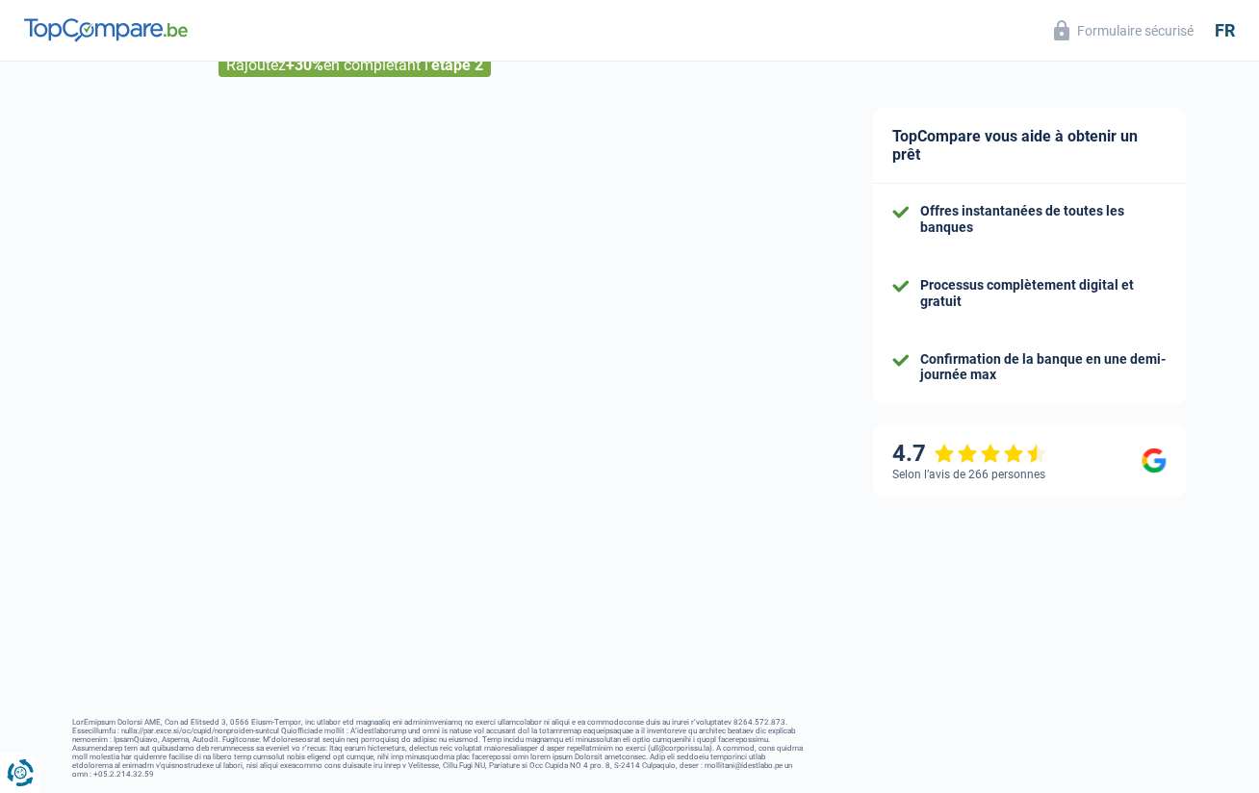
scroll to position [102, 0]
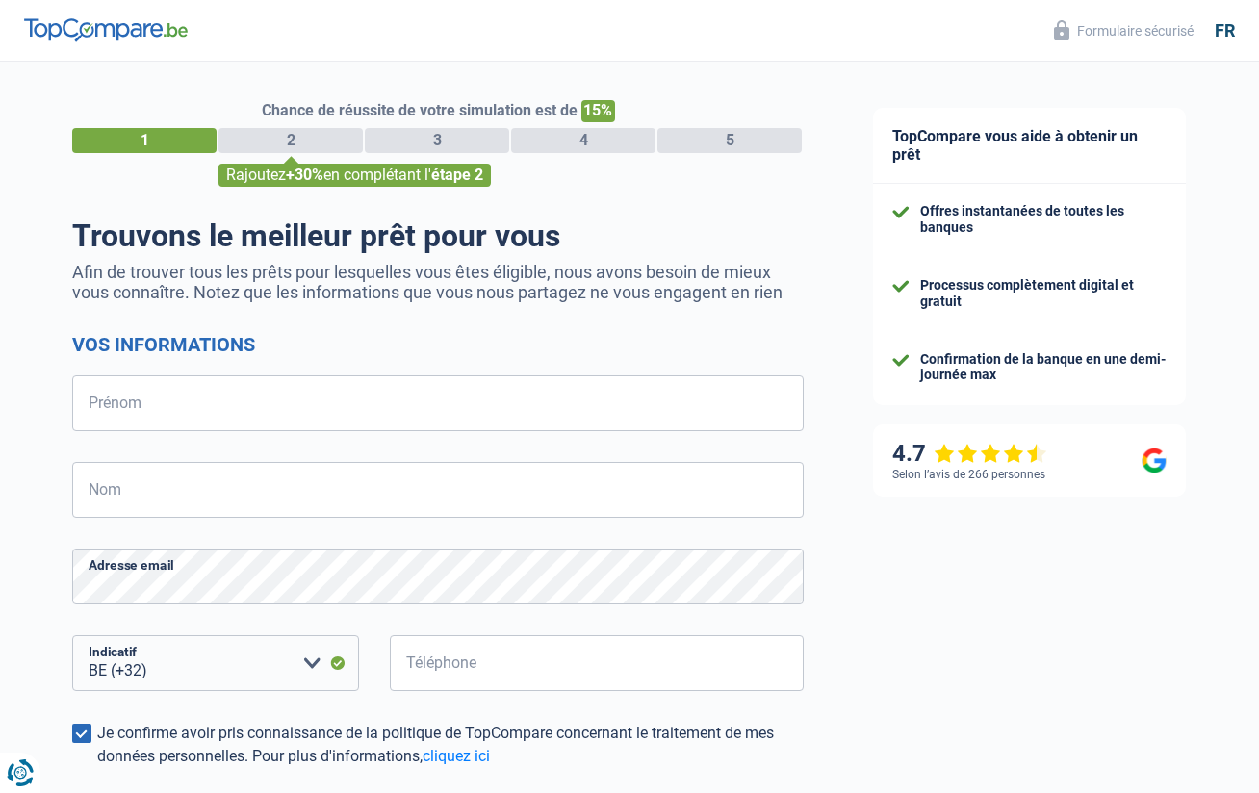
select select "32"
click at [320, 137] on div "2" at bounding box center [290, 140] width 144 height 25
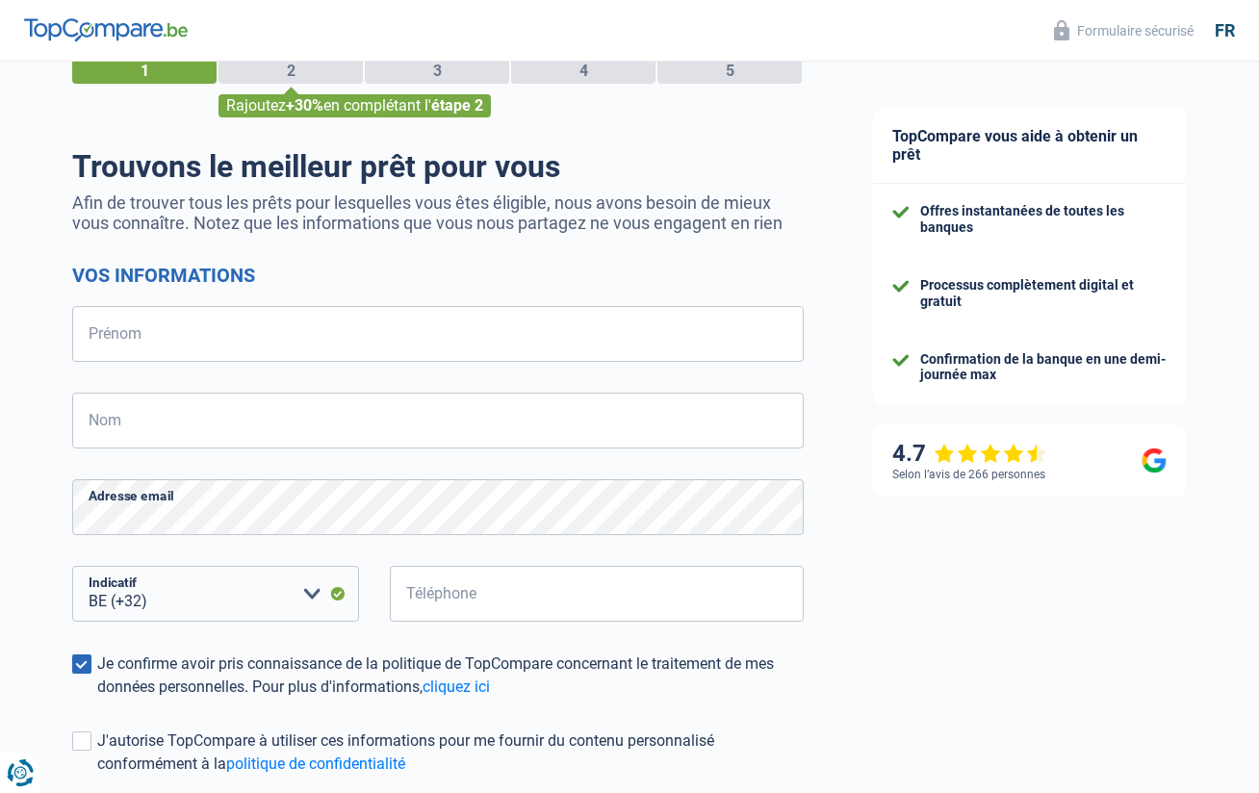
scroll to position [96, 0]
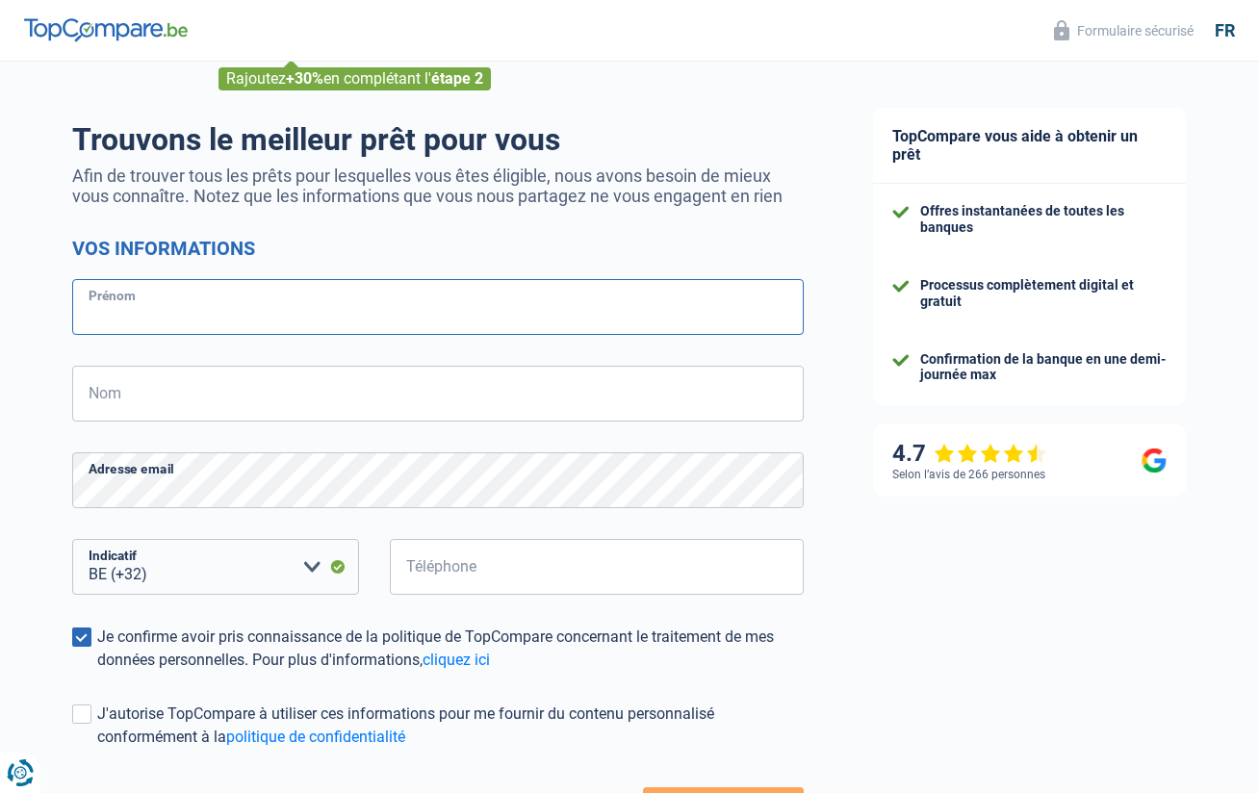
click at [290, 308] on input "Prénom" at bounding box center [438, 307] width 732 height 56
type input "majouri"
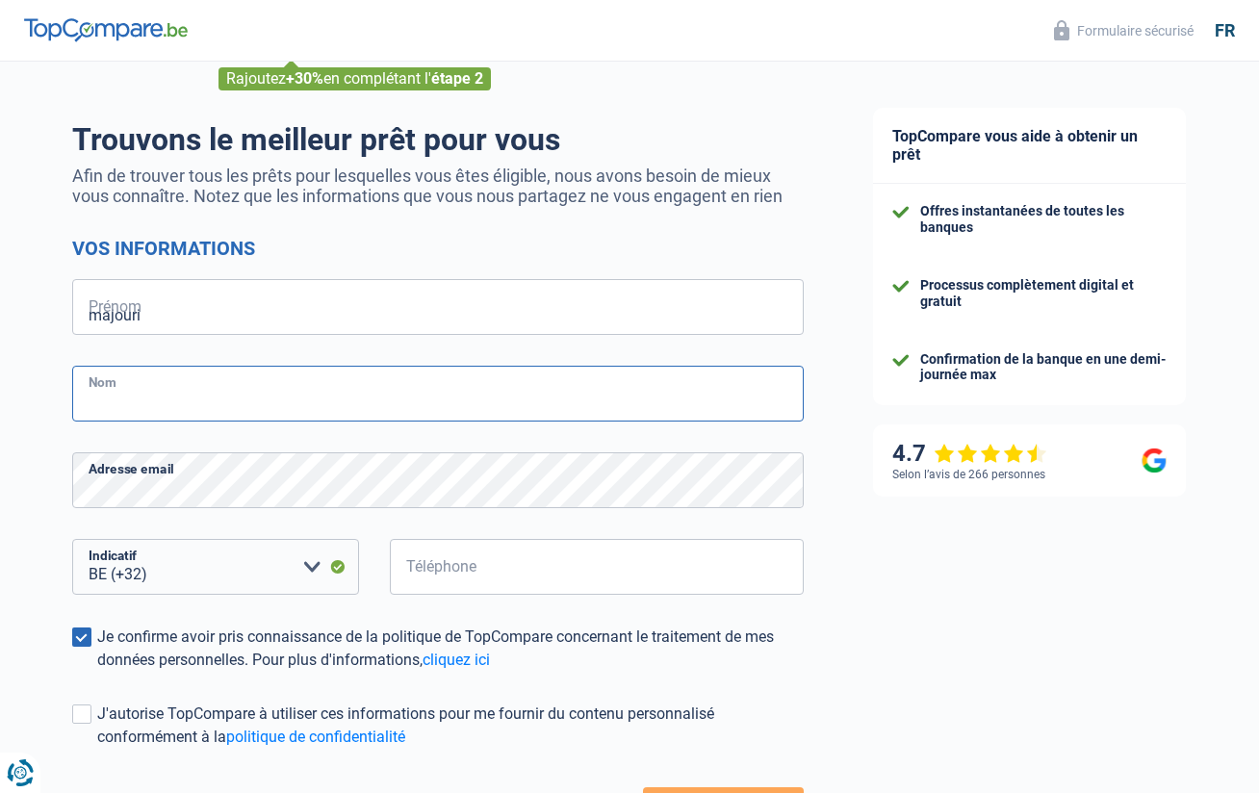
type input "cherif"
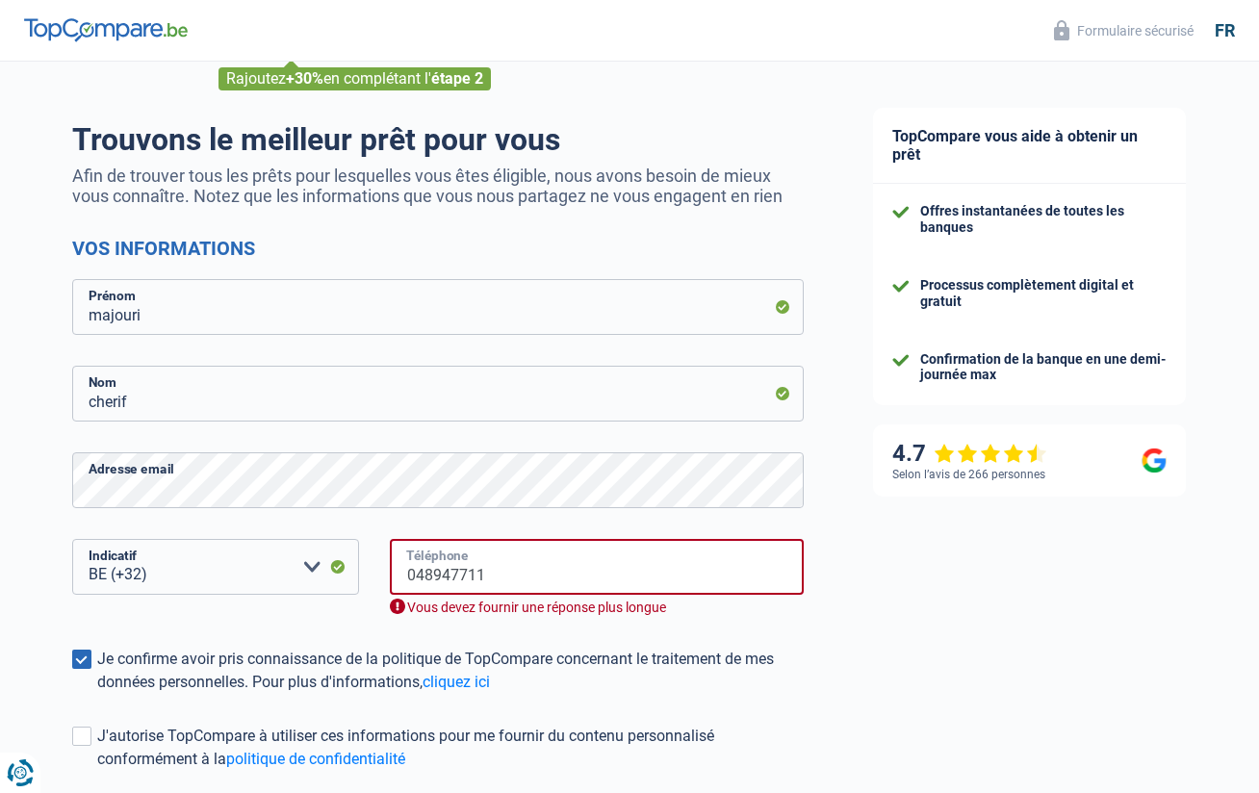
click at [489, 571] on input "048947711" at bounding box center [597, 567] width 414 height 56
type input "0489477113"
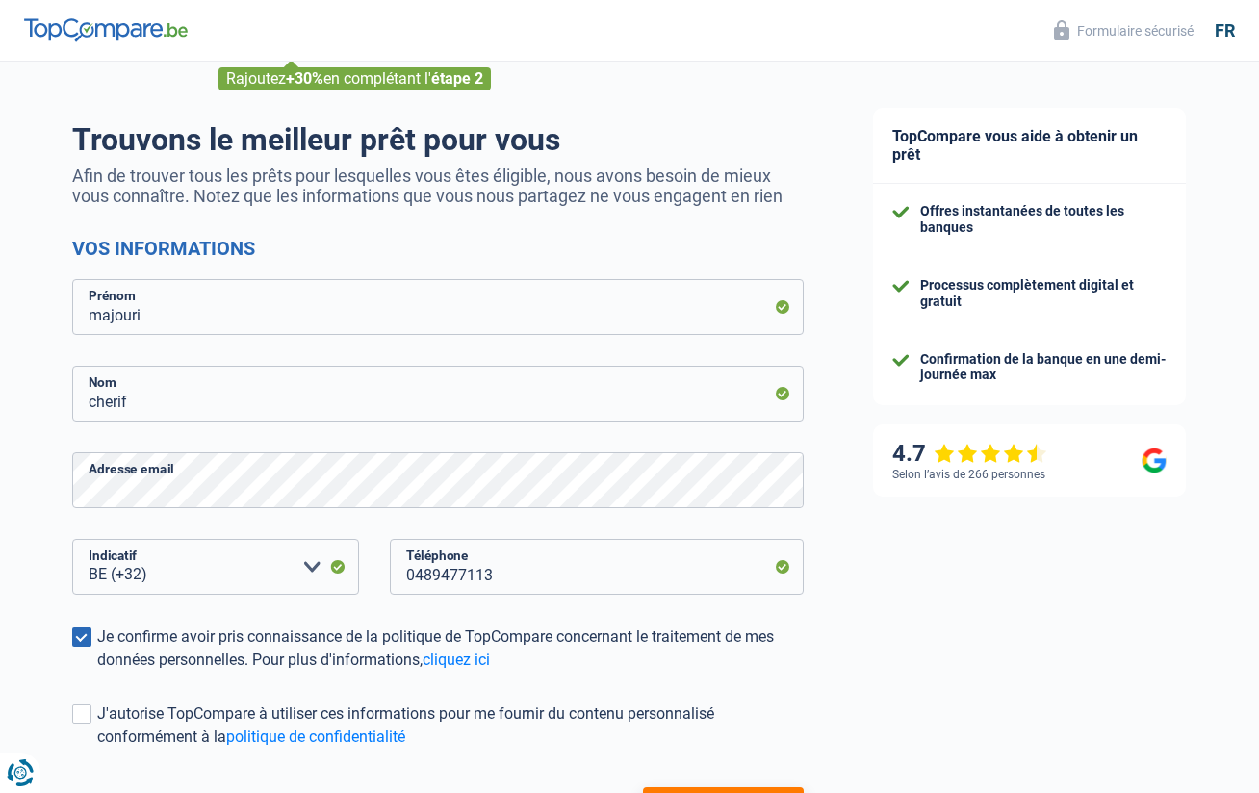
click at [79, 639] on span at bounding box center [81, 637] width 19 height 19
click at [97, 672] on input "Je confirme avoir pris connaissance de la politique de TopCompare concernant le…" at bounding box center [97, 672] width 0 height 0
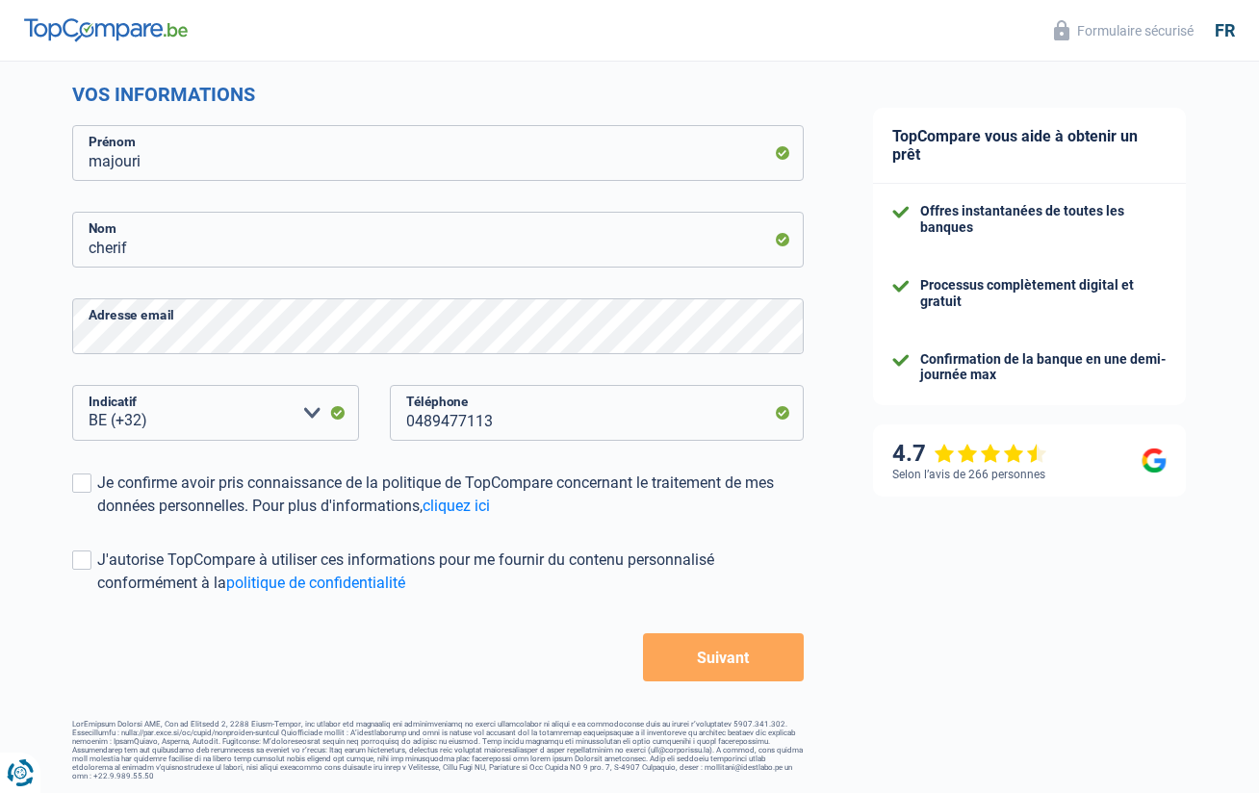
scroll to position [252, 0]
click at [733, 662] on button "Suivant" at bounding box center [723, 655] width 161 height 48
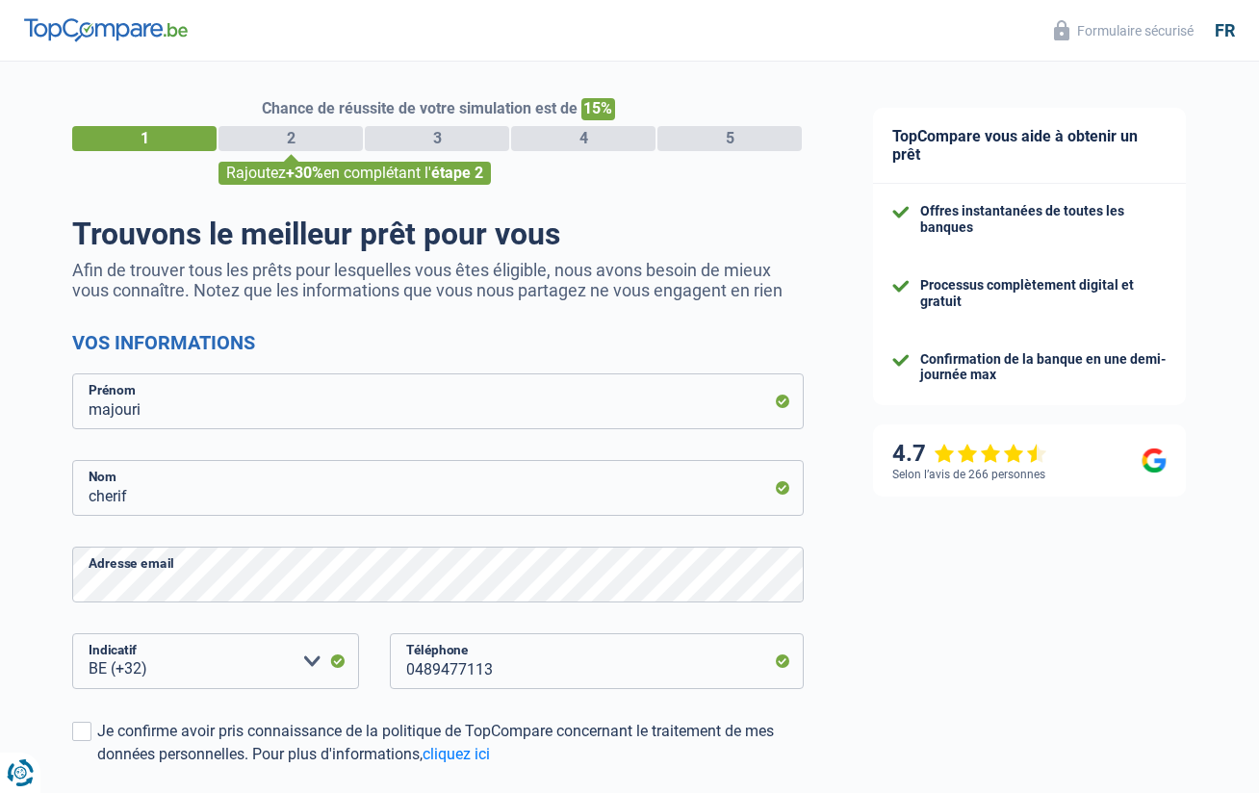
scroll to position [0, 0]
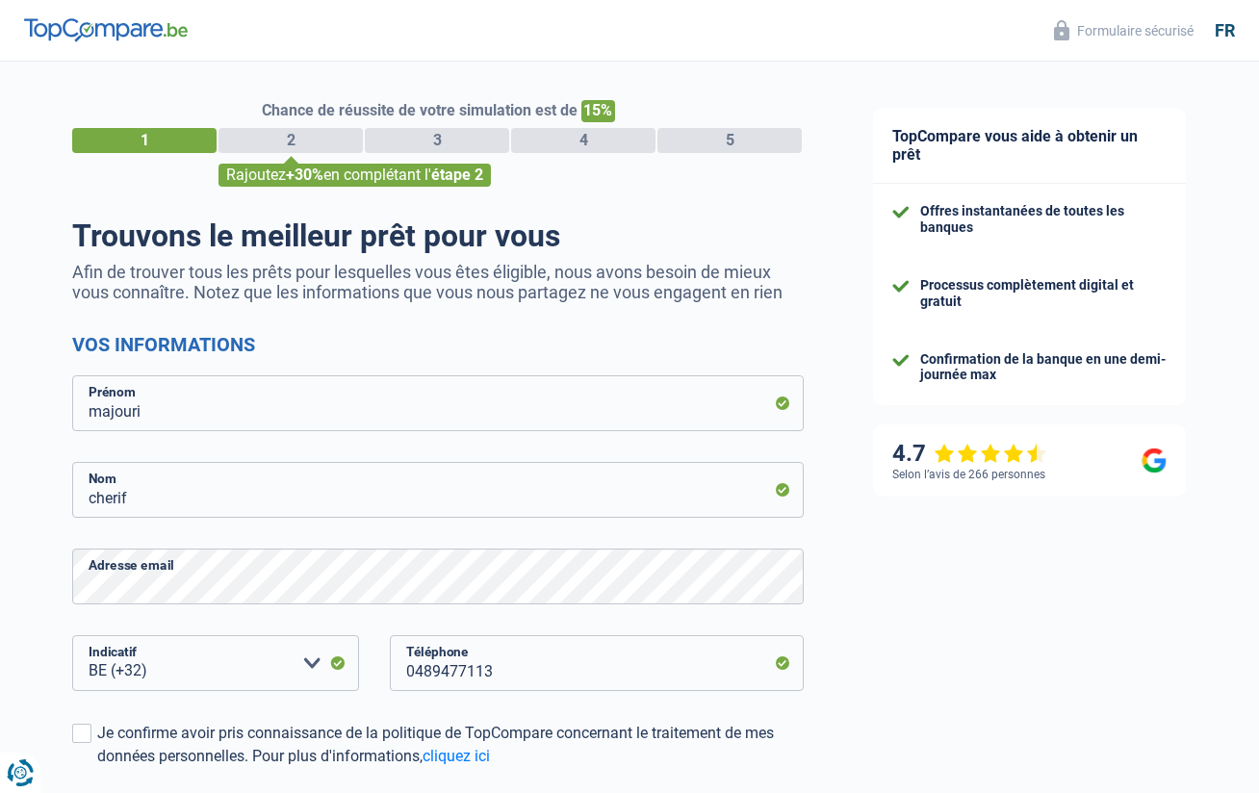
click at [165, 135] on div "1" at bounding box center [144, 140] width 144 height 25
